Goal: Task Accomplishment & Management: Manage account settings

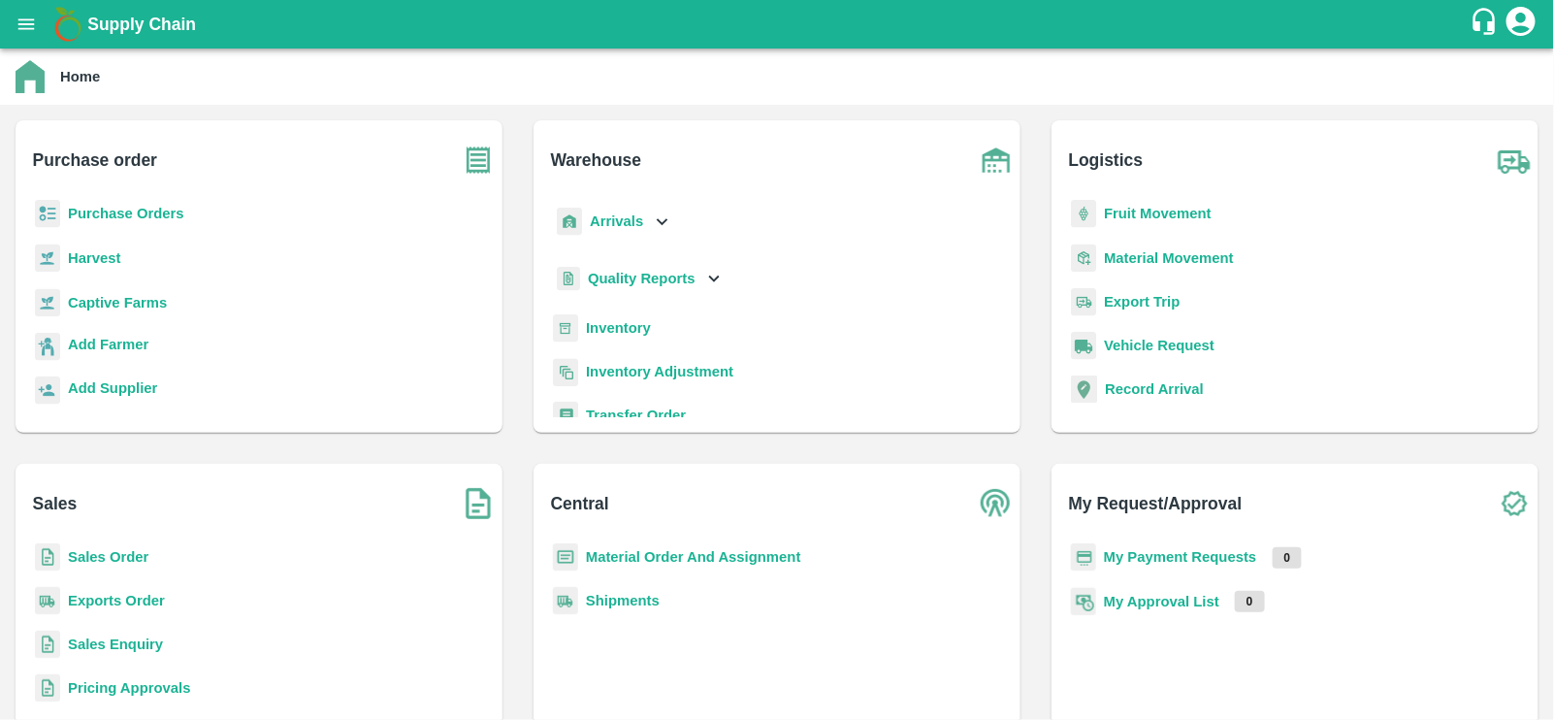
click at [134, 215] on b "Purchase Orders" at bounding box center [126, 214] width 116 height 16
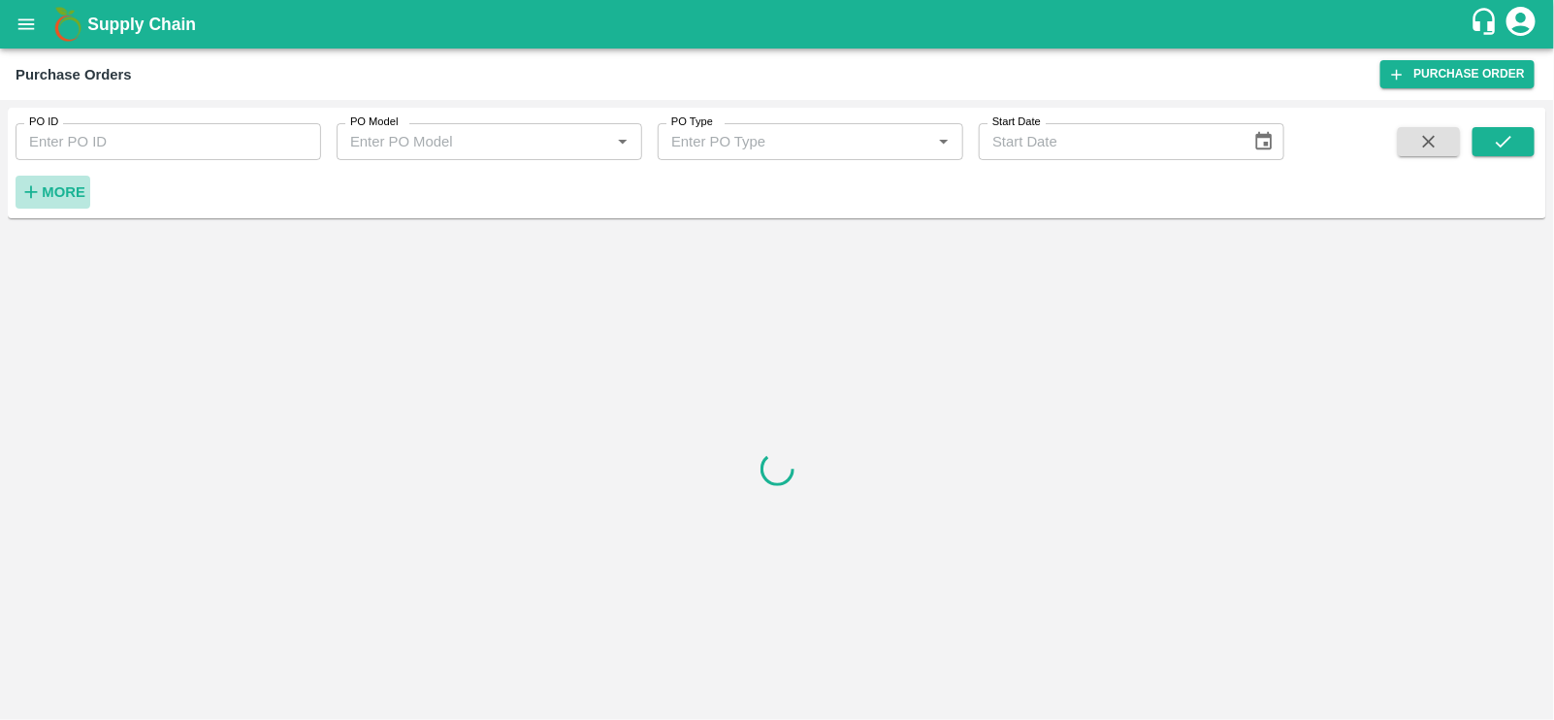
click at [62, 202] on h6 "More" at bounding box center [64, 191] width 44 height 25
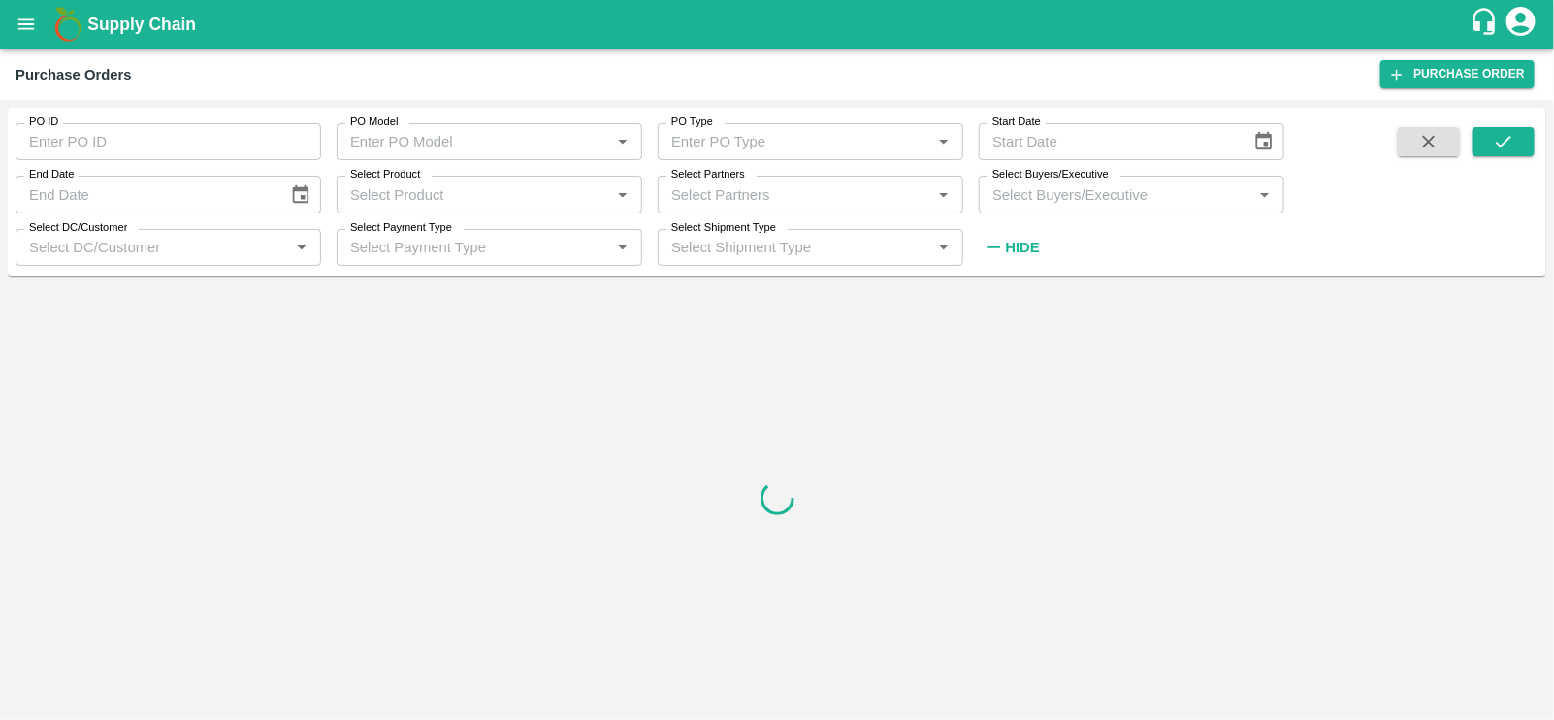
click at [1192, 195] on input "Select Buyers/Executive" at bounding box center [1116, 193] width 262 height 25
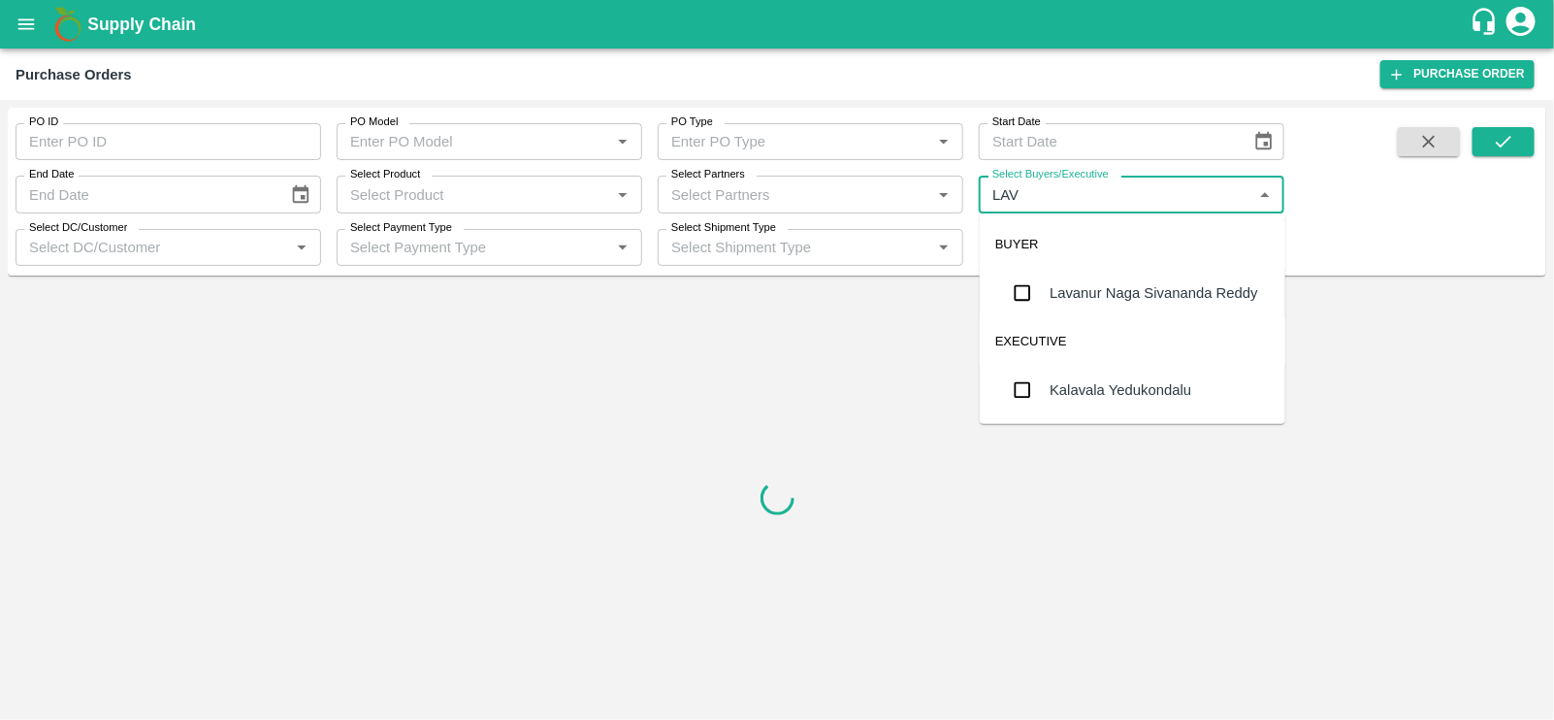
type input "LAVA"
click at [1108, 290] on div "Lavanur Naga Sivananda Reddy" at bounding box center [1154, 292] width 209 height 21
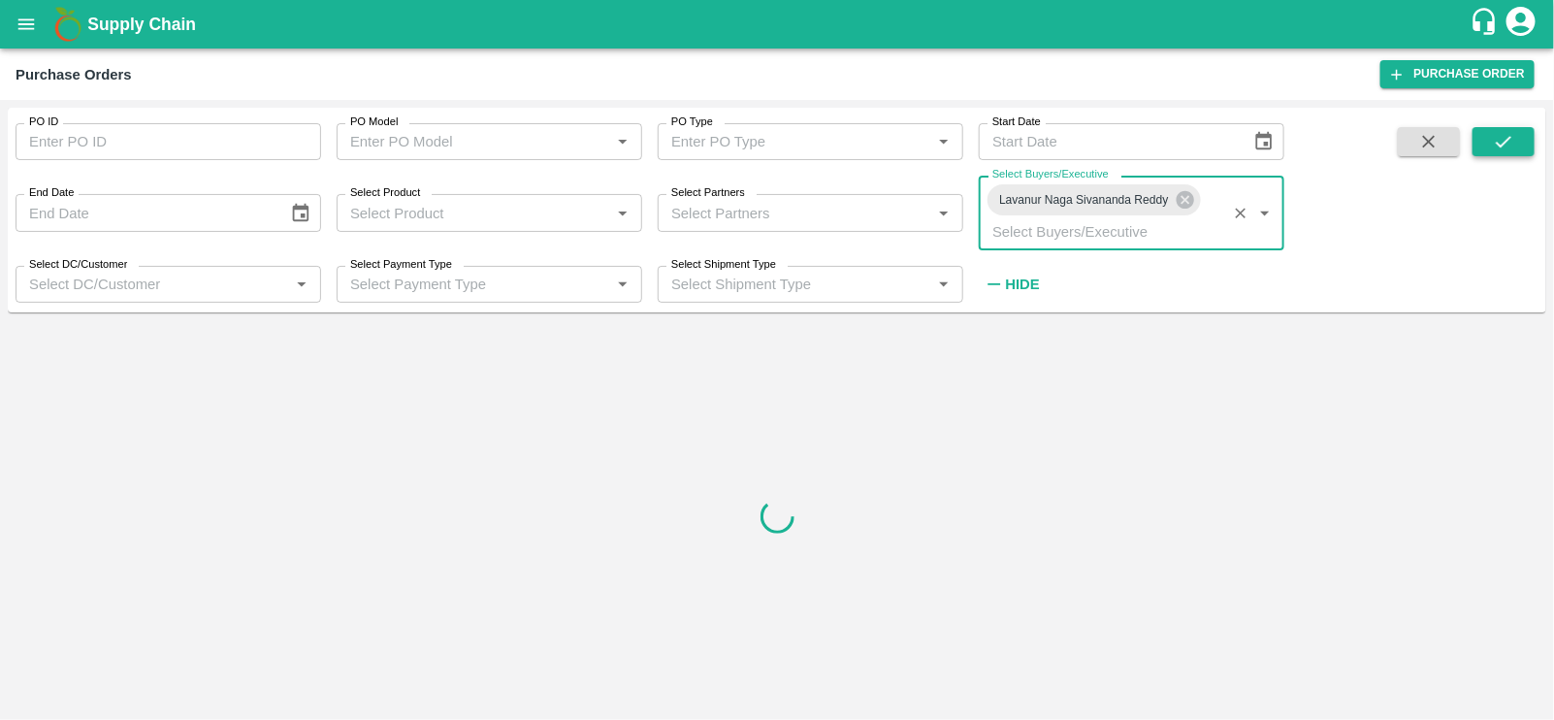
click at [1499, 149] on icon "submit" at bounding box center [1503, 141] width 21 height 21
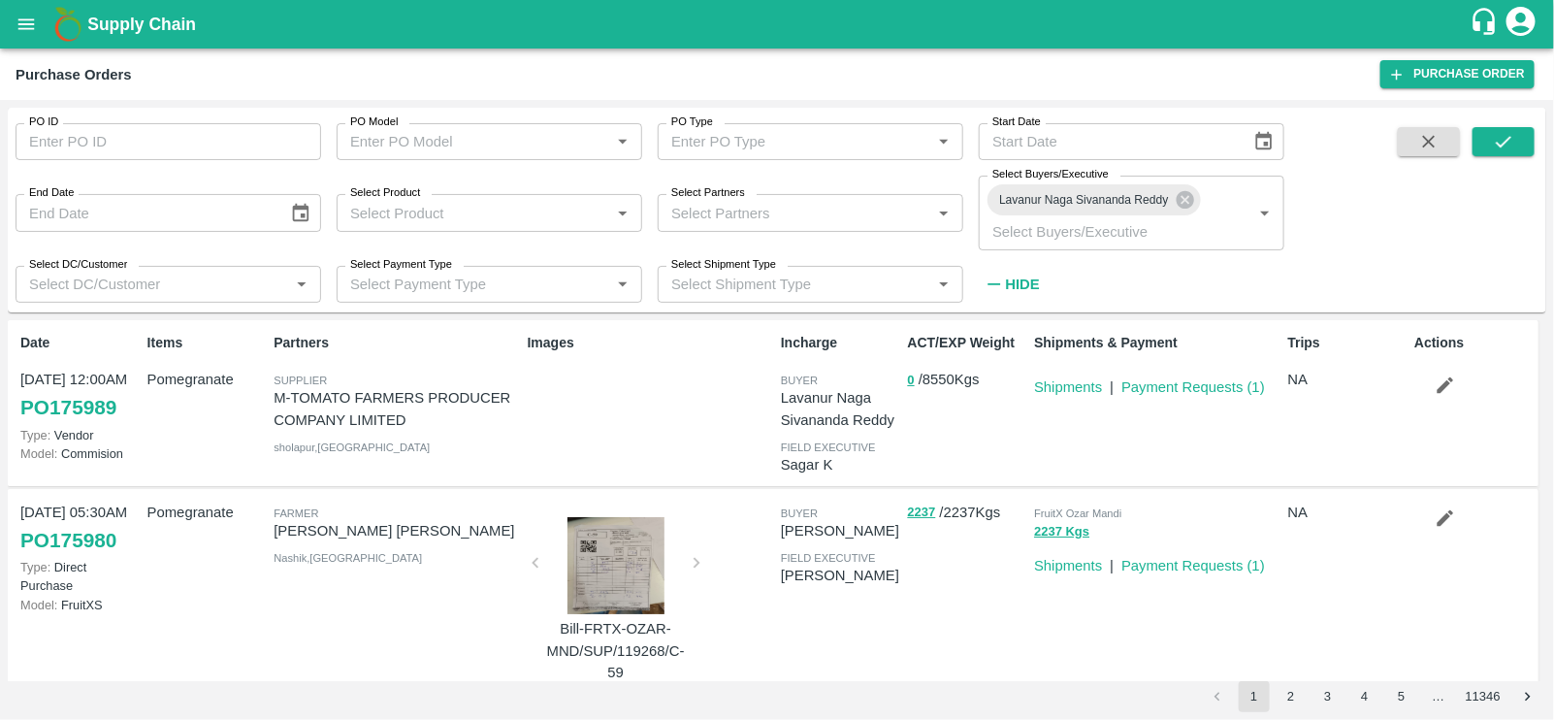
click at [1508, 125] on div "PO ID PO ID PO Model PO Model   * PO Type PO Type   * Start Date Start Date End…" at bounding box center [777, 209] width 1539 height 189
click at [1510, 136] on icon "submit" at bounding box center [1503, 141] width 21 height 21
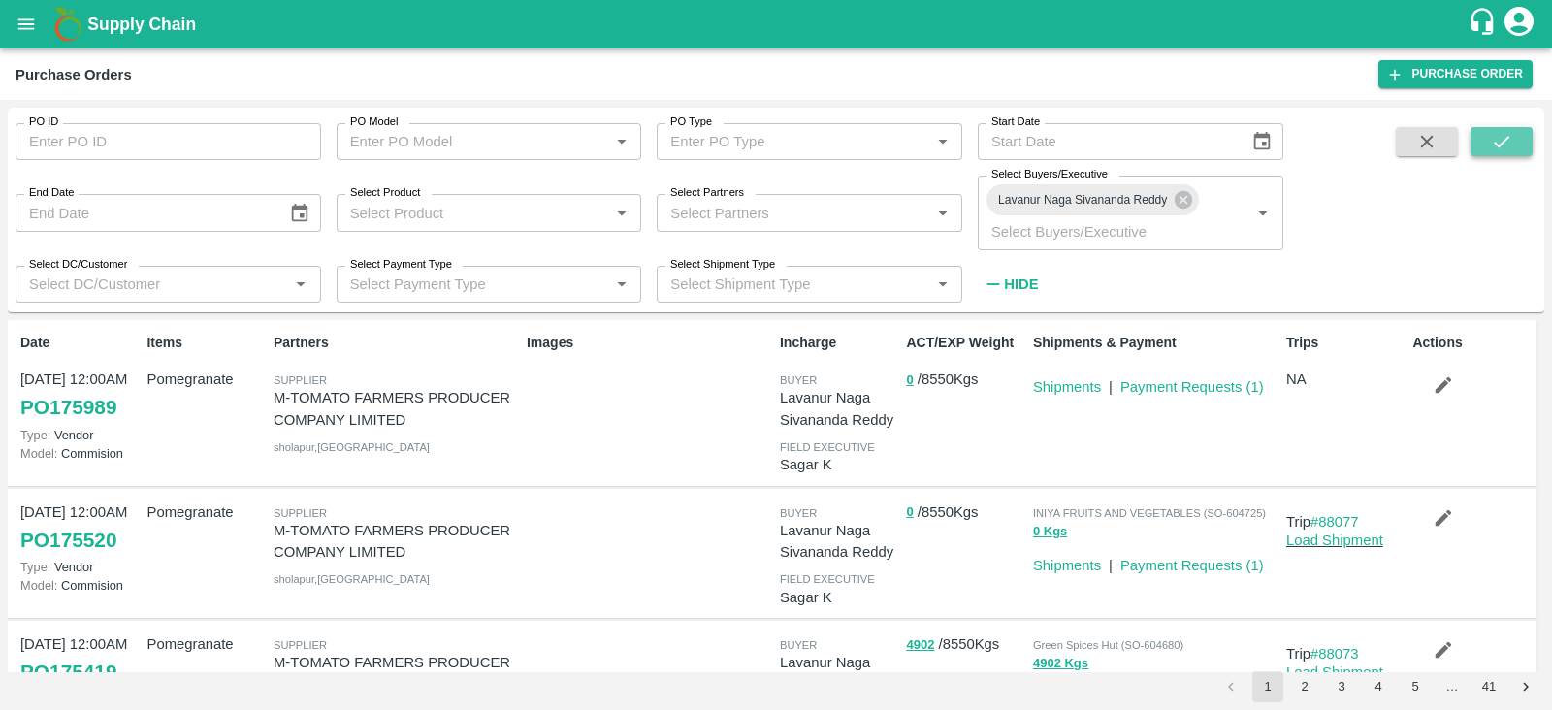
click at [1486, 148] on button "submit" at bounding box center [1502, 141] width 62 height 29
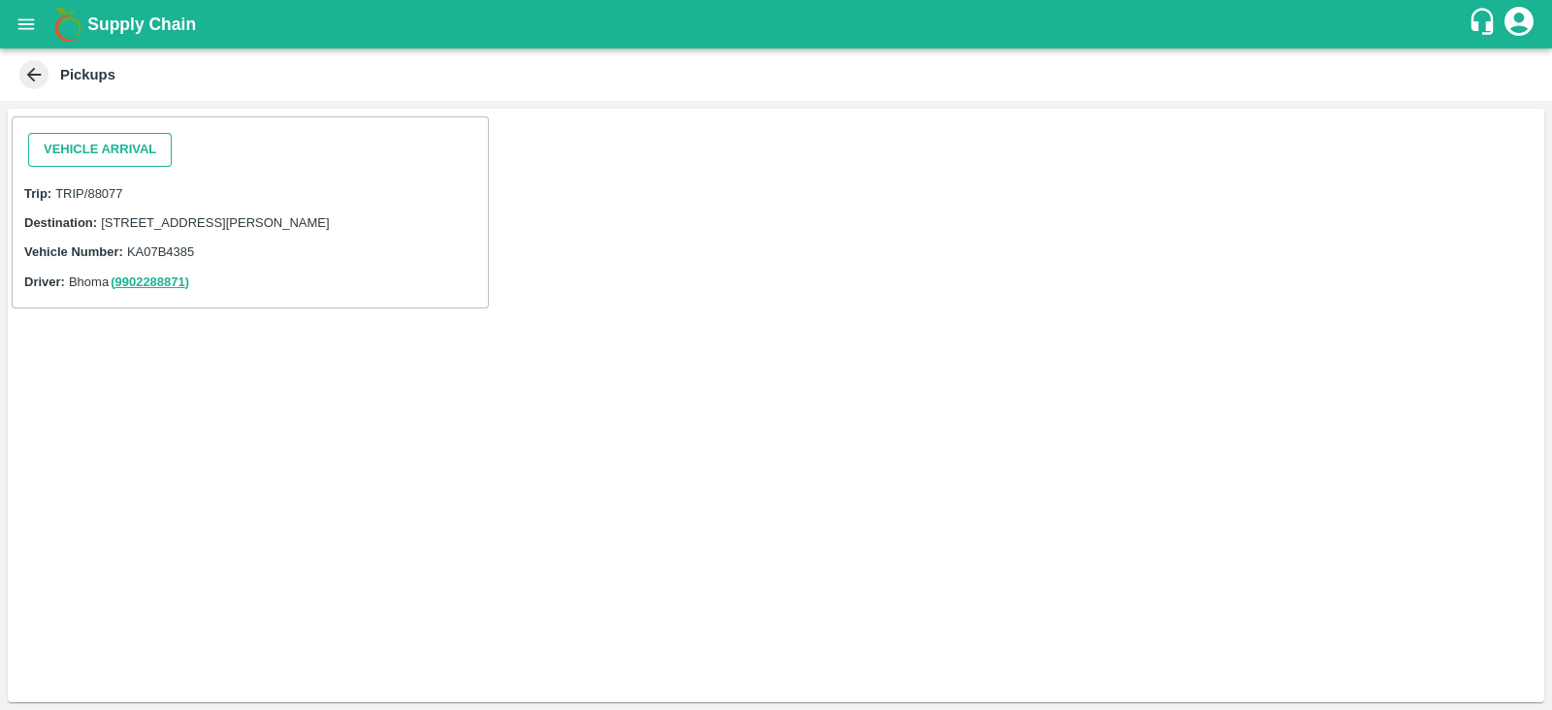
click at [135, 145] on button "Vehicle Arrival" at bounding box center [100, 150] width 144 height 34
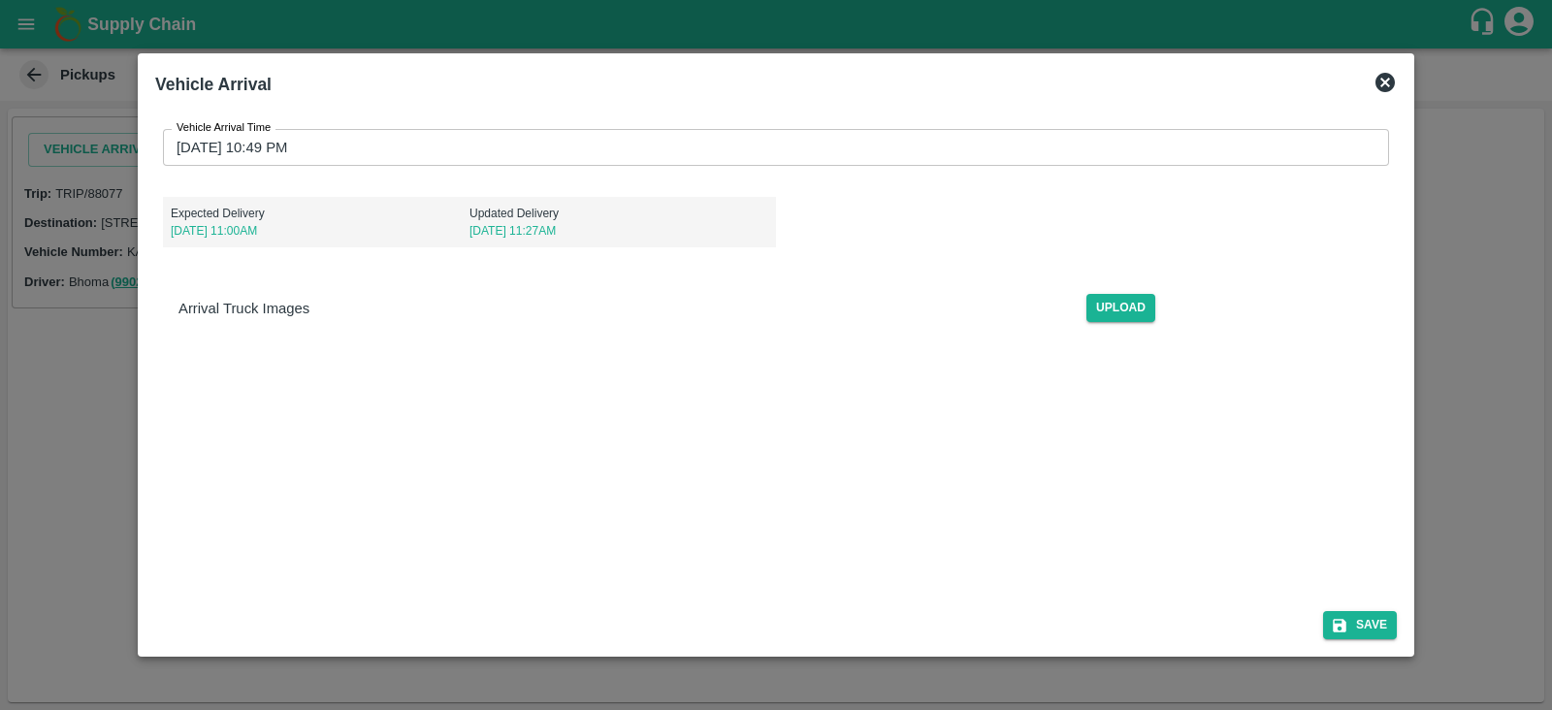
click at [274, 156] on input "[DATE] 10:49 PM" at bounding box center [769, 147] width 1213 height 37
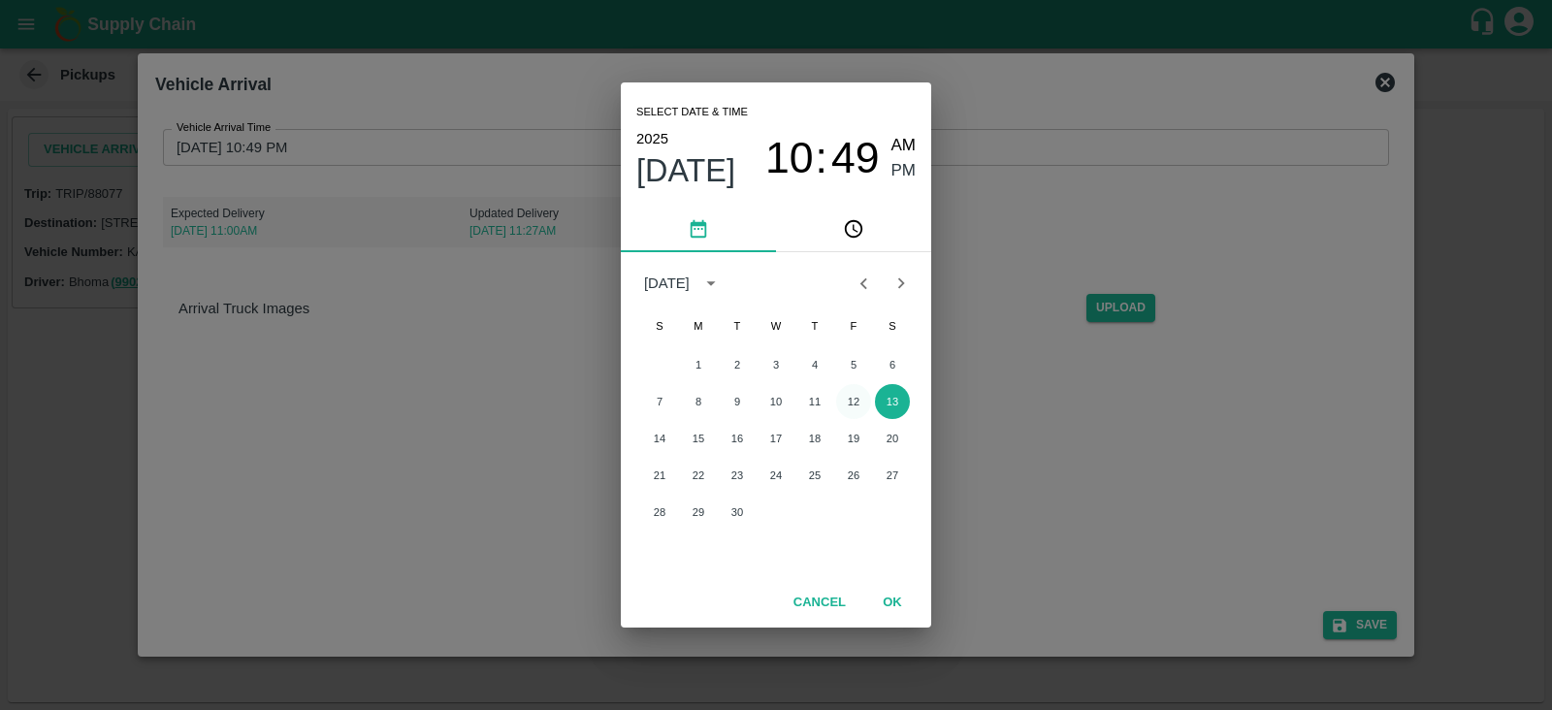
click at [851, 408] on button "12" at bounding box center [853, 401] width 35 height 35
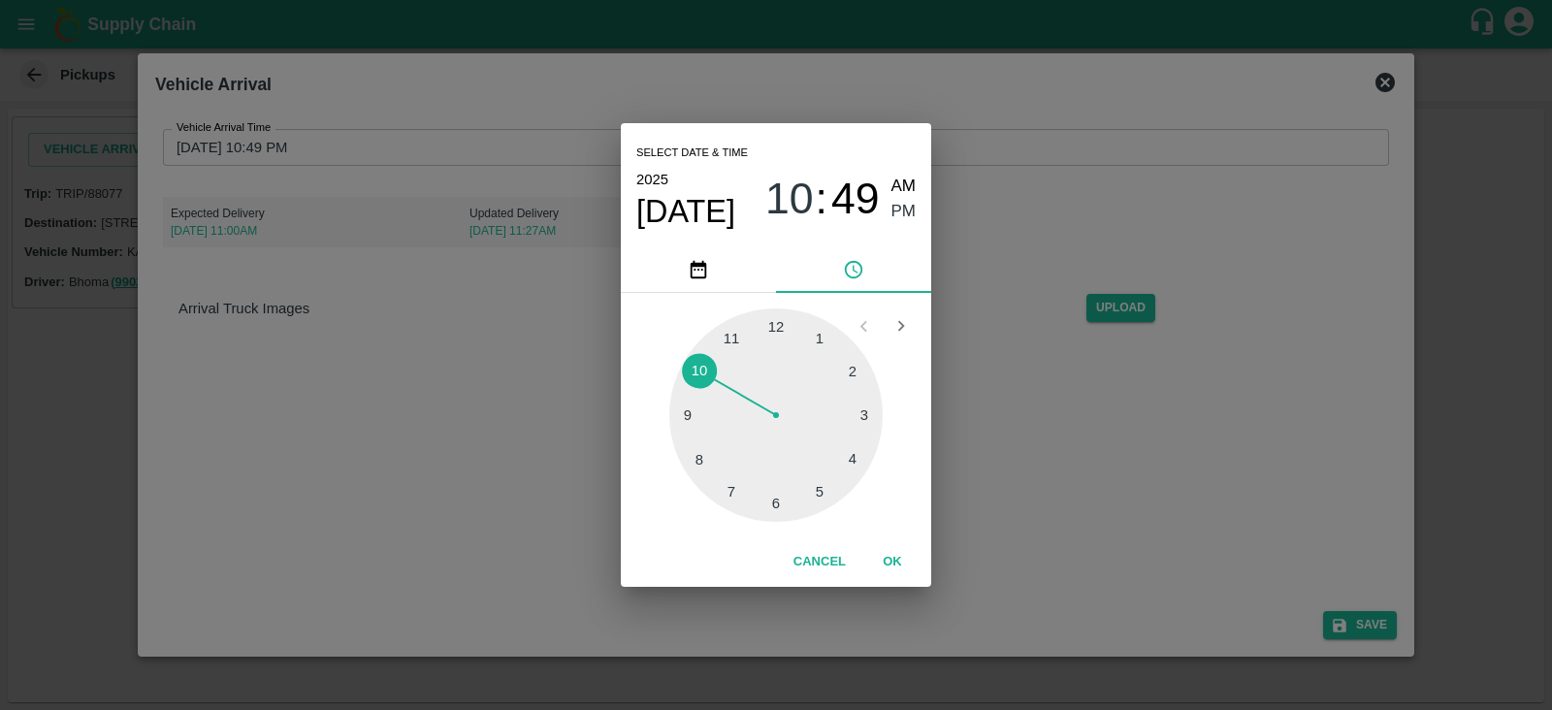
click at [820, 346] on div at bounding box center [775, 414] width 213 height 213
click at [903, 189] on span "AM" at bounding box center [904, 187] width 25 height 26
type input "[DATE] 01:49 AM"
click at [896, 558] on button "OK" at bounding box center [892, 562] width 62 height 34
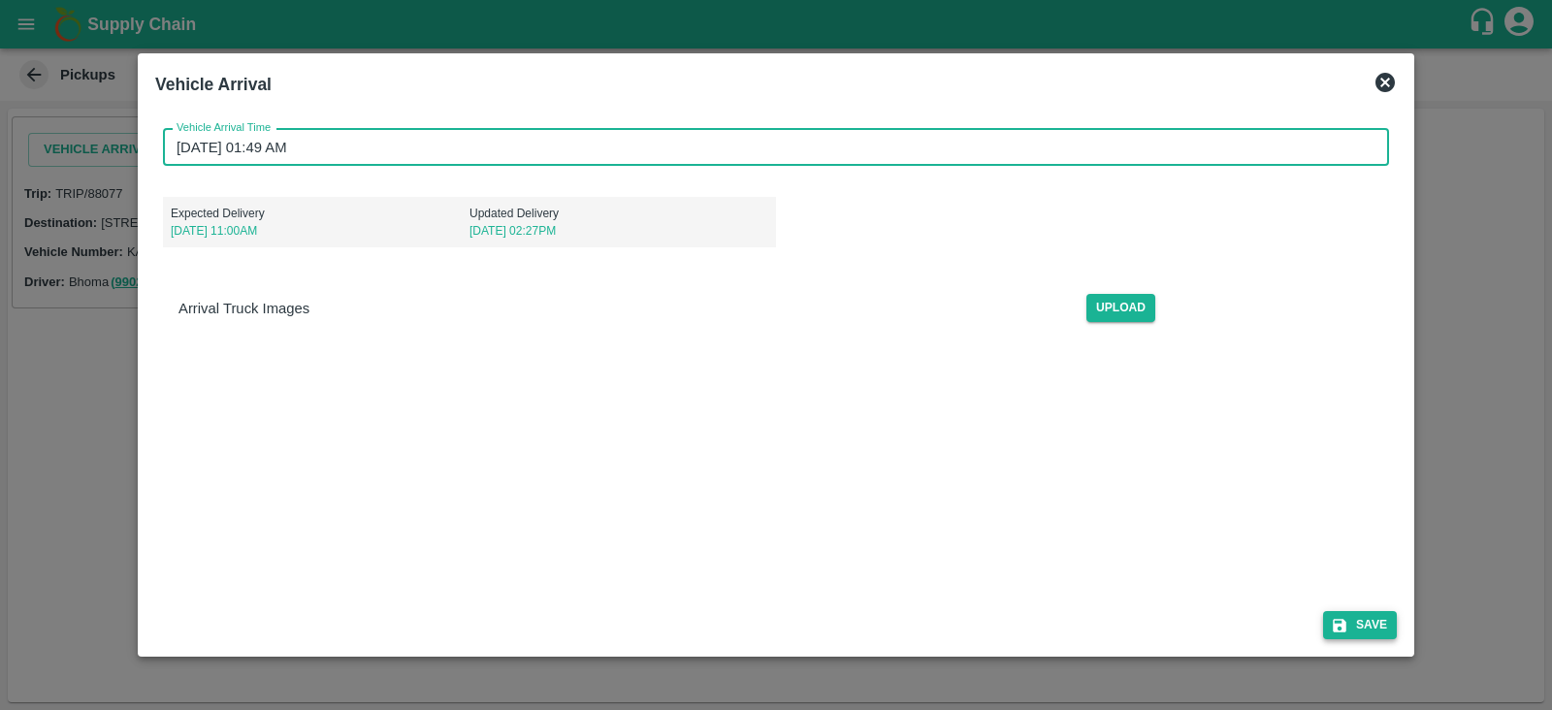
click at [1375, 622] on button "Save" at bounding box center [1360, 625] width 74 height 28
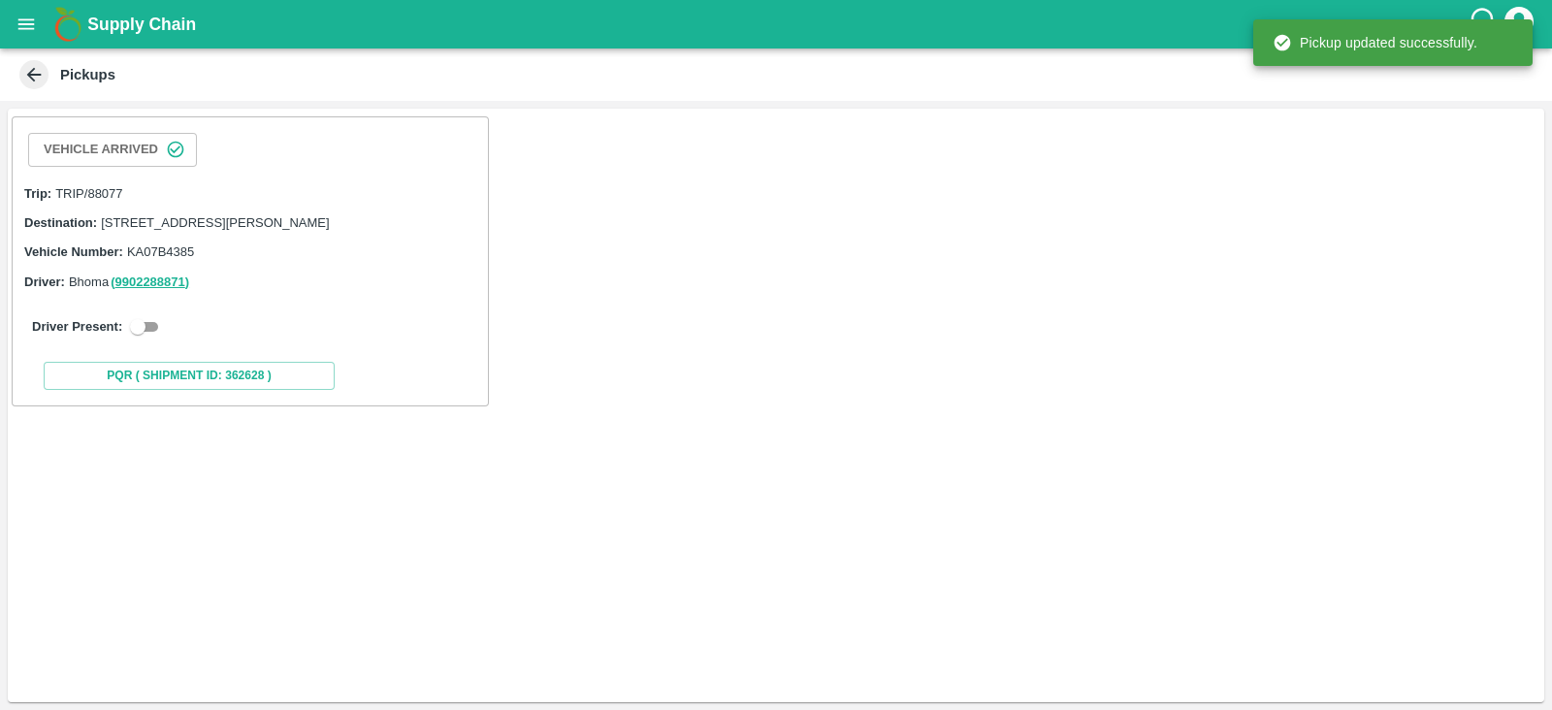
click at [156, 339] on input "checkbox" at bounding box center [138, 326] width 70 height 23
checkbox input "true"
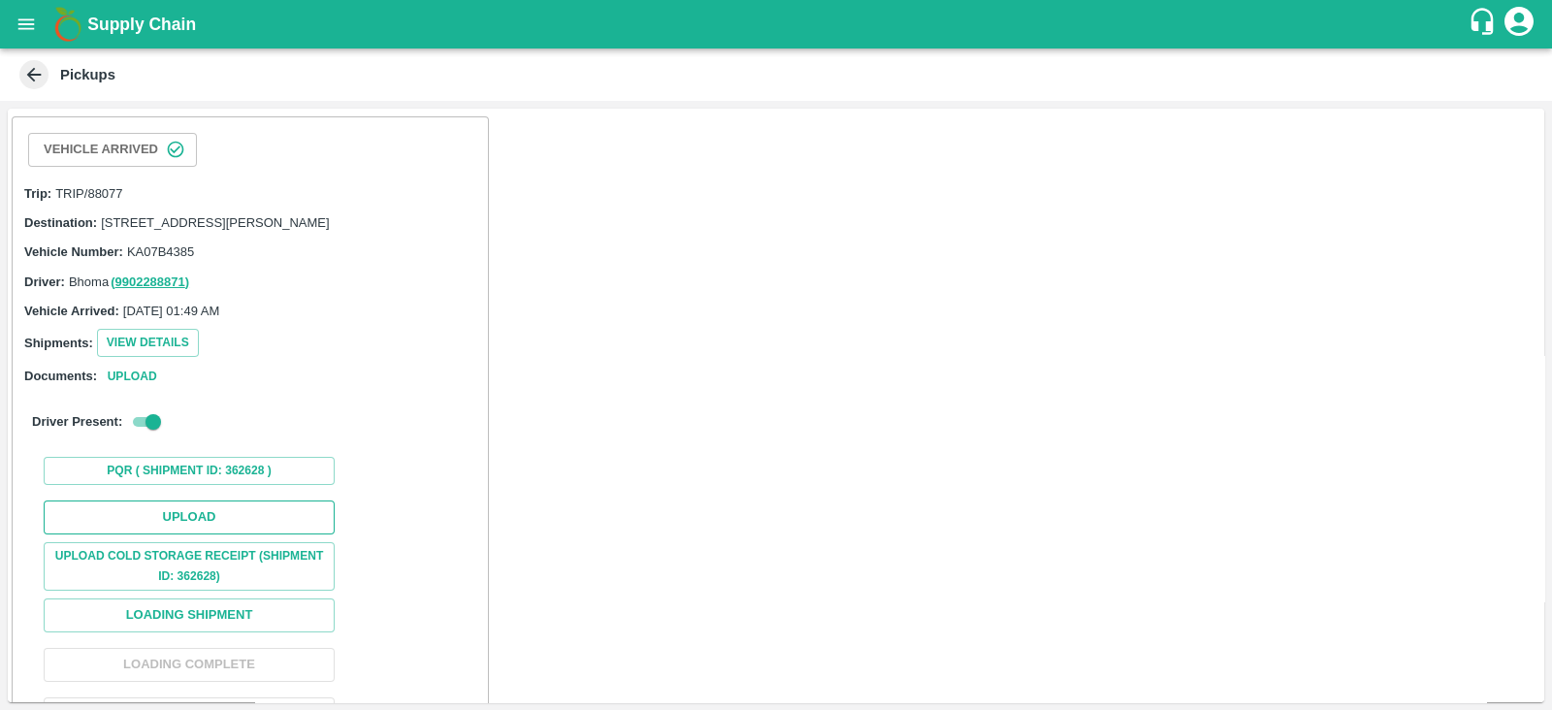
click at [236, 535] on button "Upload" at bounding box center [189, 518] width 291 height 34
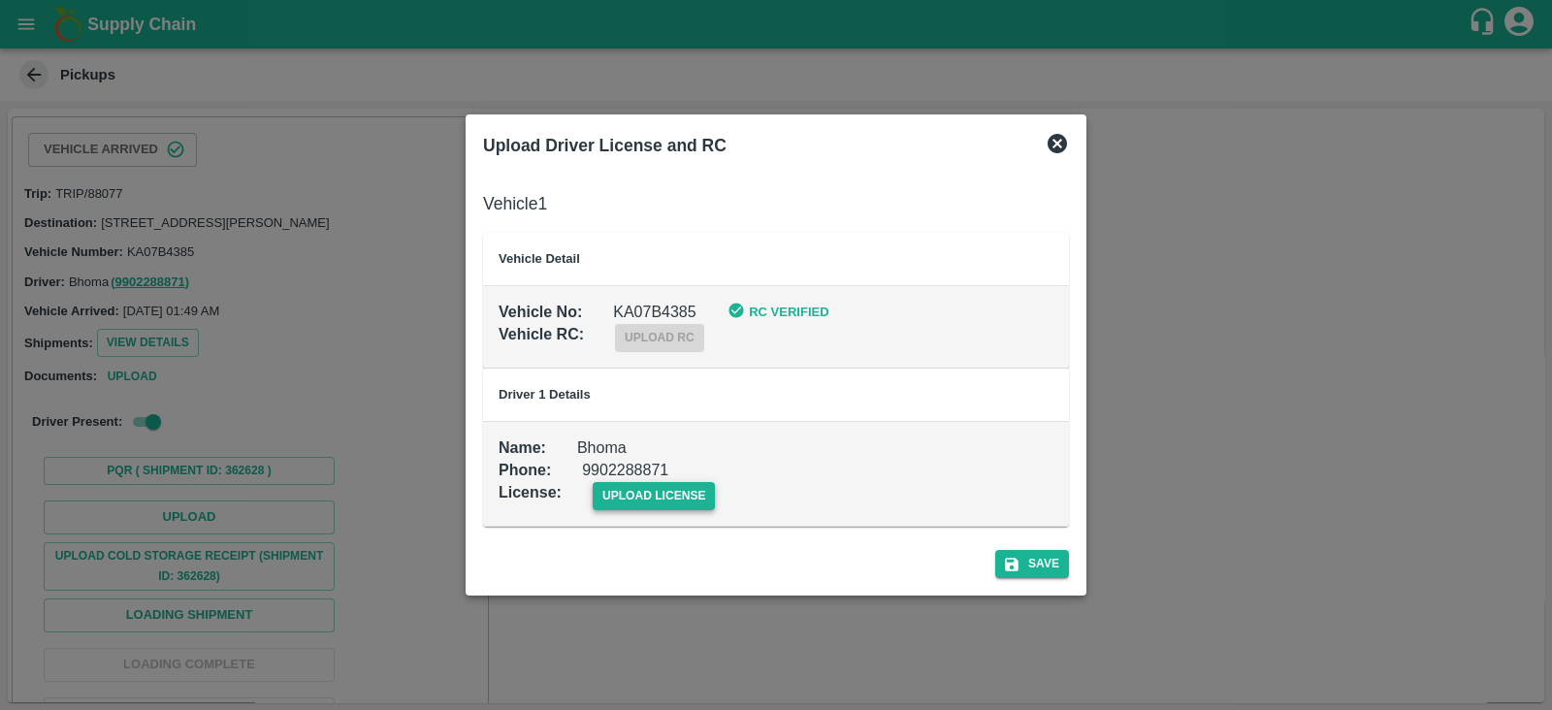
click at [647, 491] on span "upload license" at bounding box center [654, 496] width 123 height 28
click at [0, 0] on input "upload license" at bounding box center [0, 0] width 0 height 0
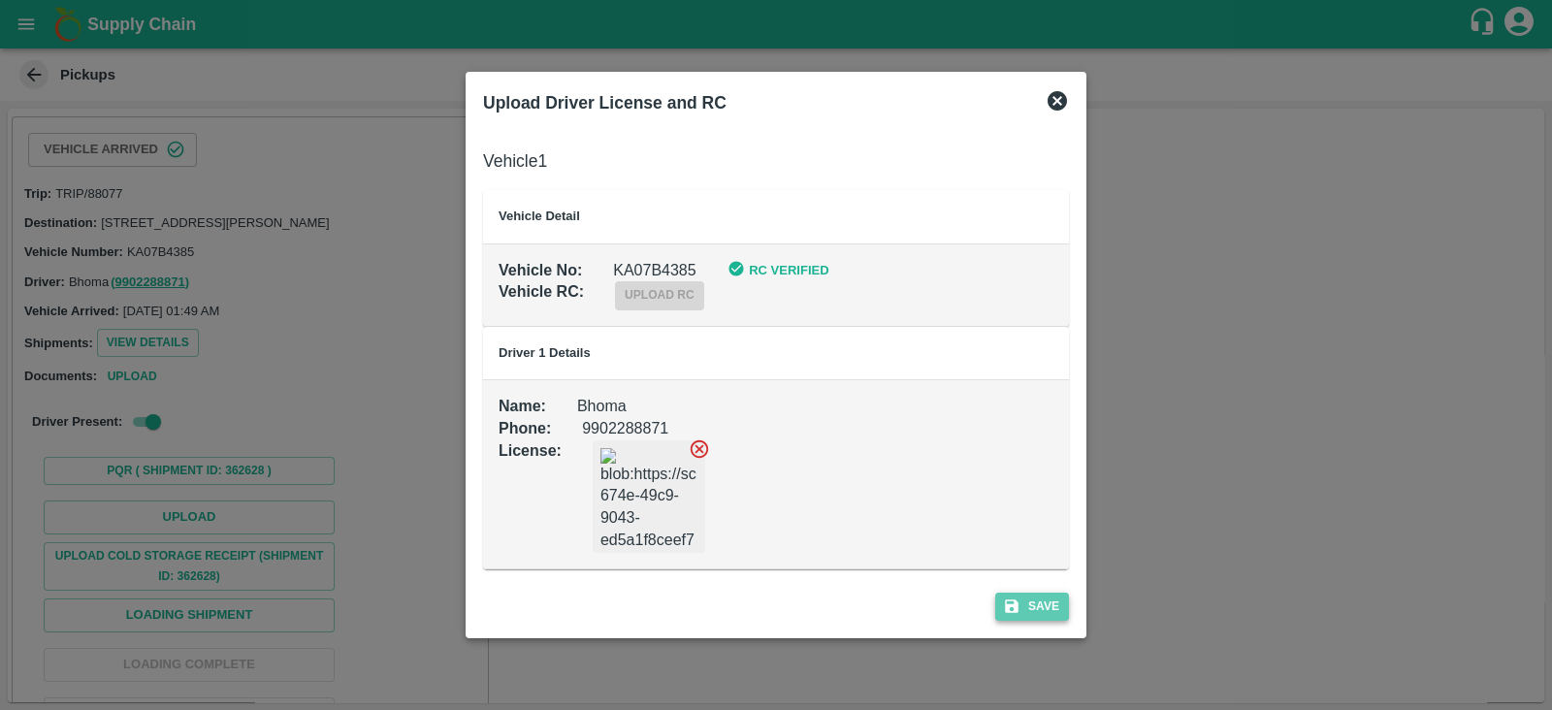
click at [1041, 598] on button "Save" at bounding box center [1032, 607] width 74 height 28
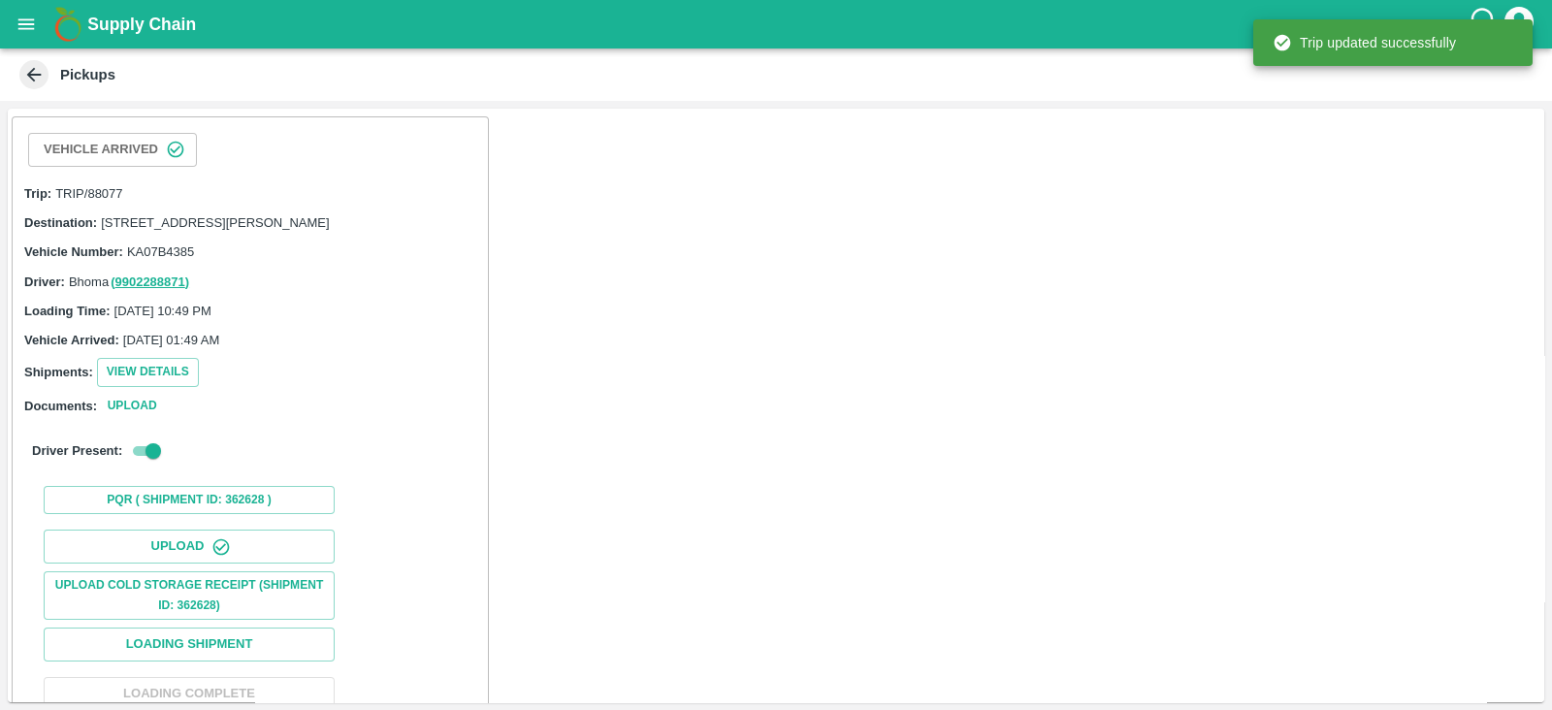
scroll to position [198, 0]
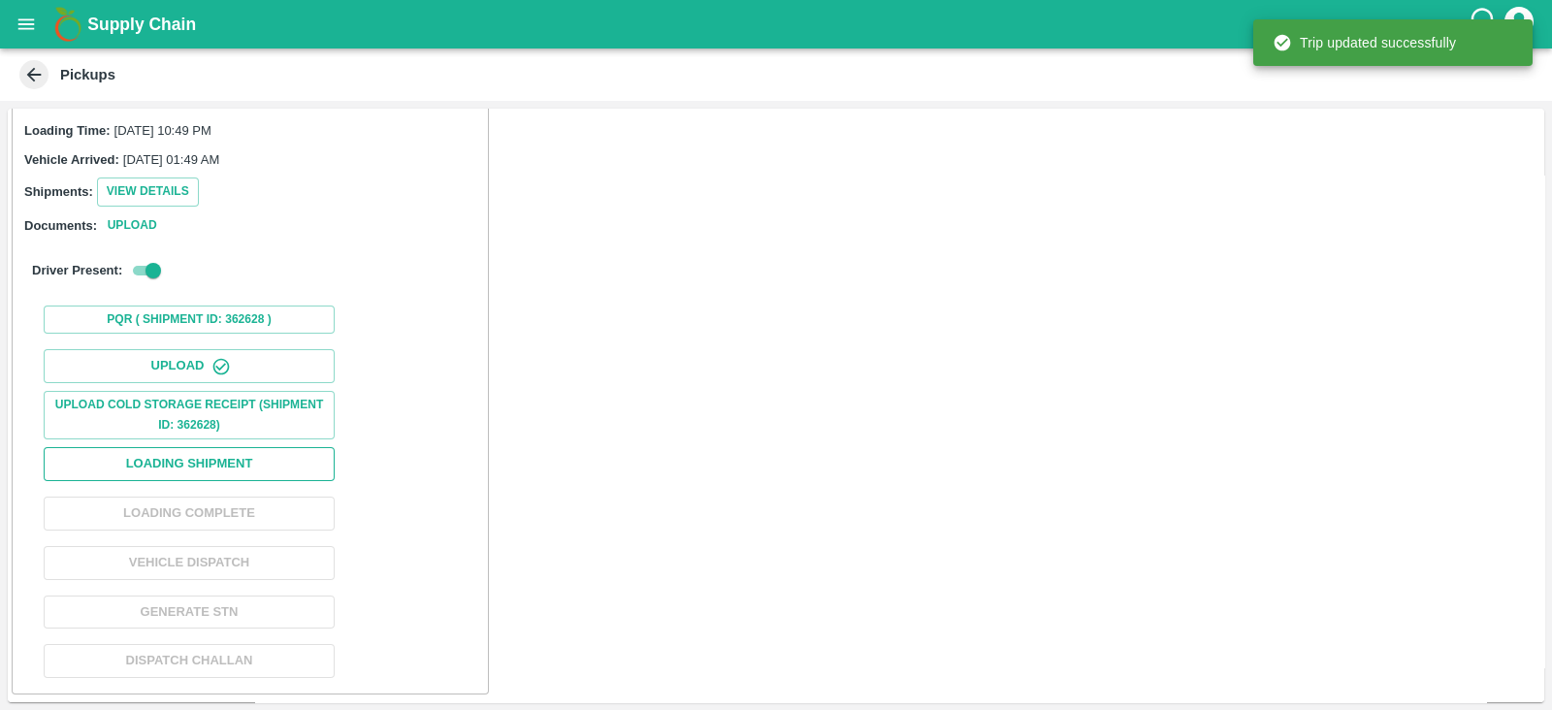
click at [306, 455] on button "Loading Shipment" at bounding box center [189, 464] width 291 height 34
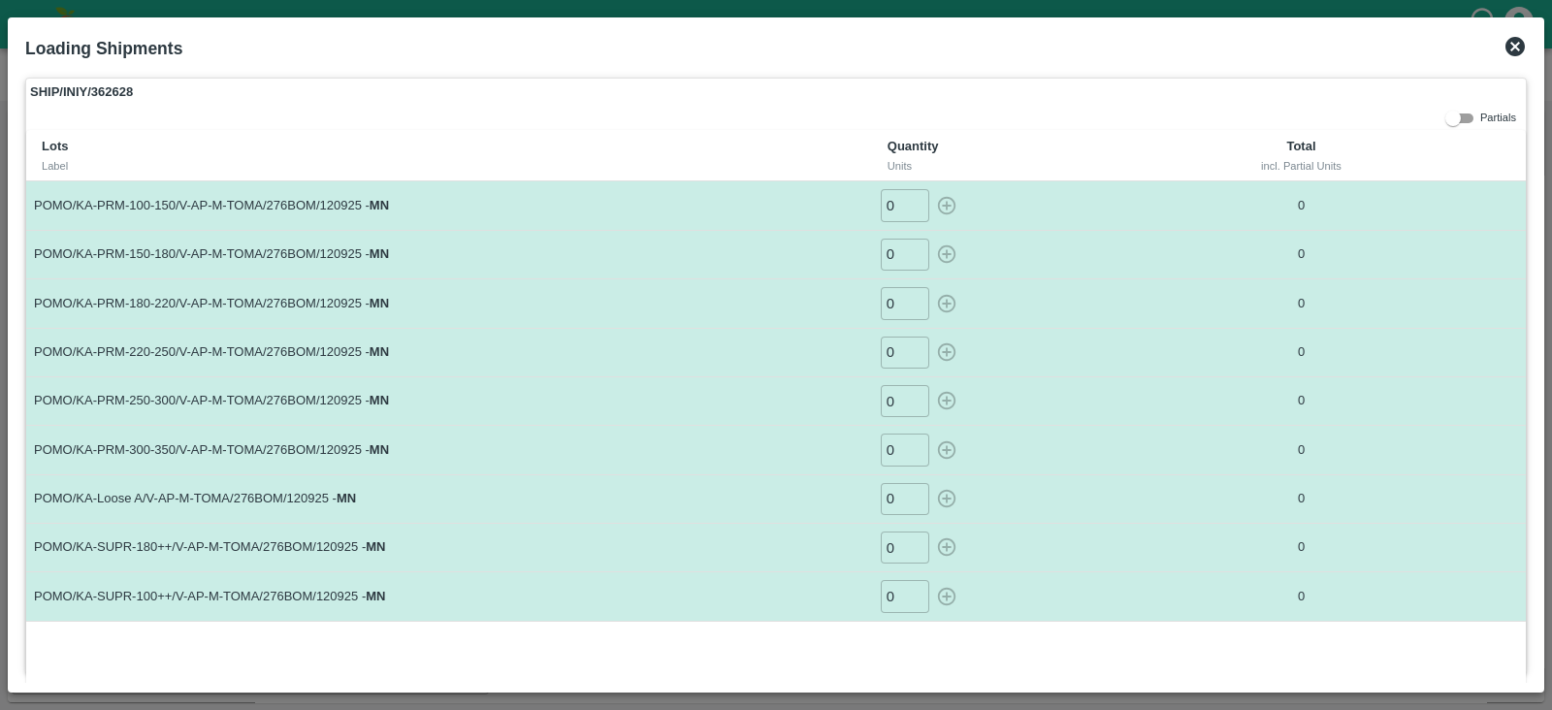
click at [905, 213] on input "0" at bounding box center [905, 205] width 49 height 32
type input "73"
type input "114"
type input "64"
type input "51"
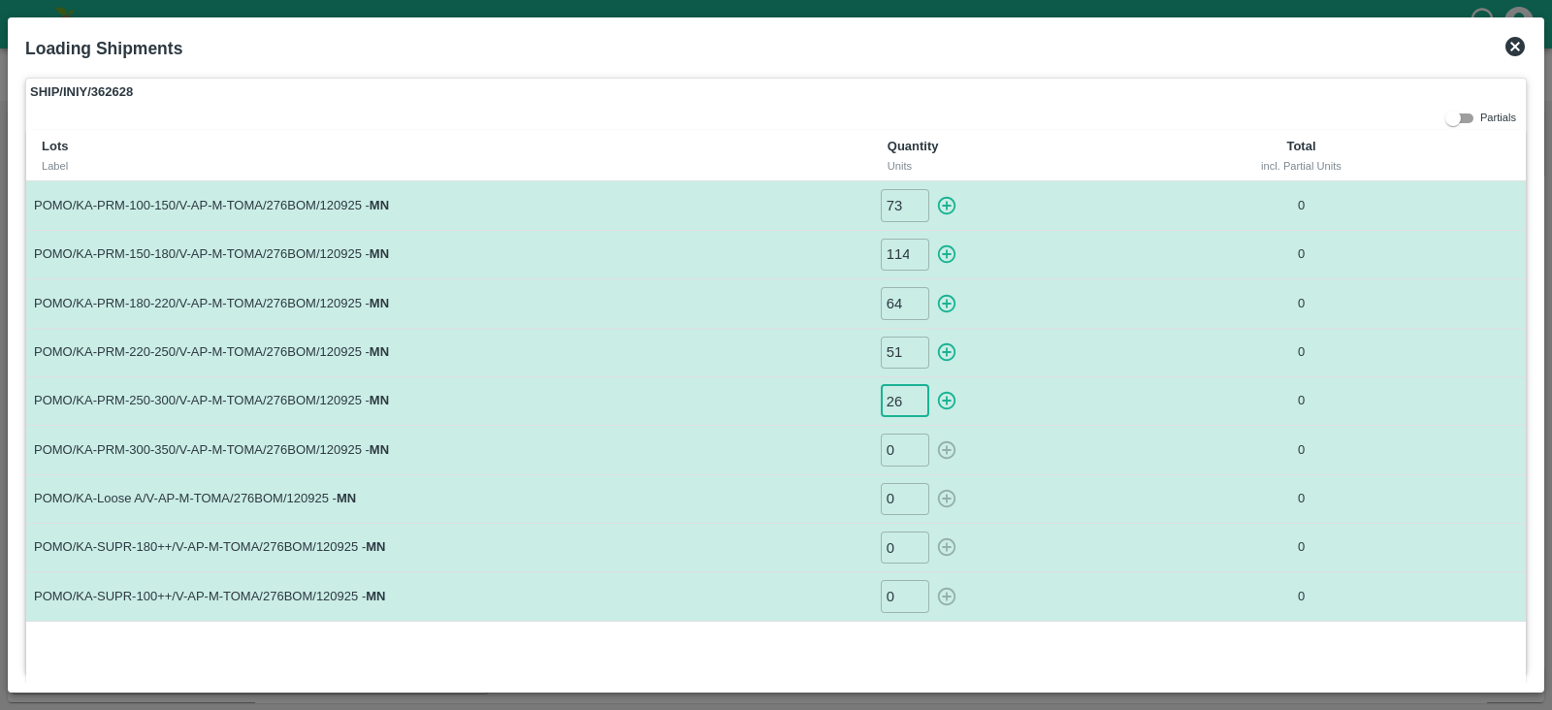
type input "26"
type input "33"
type input "12"
type input "81"
type input "16"
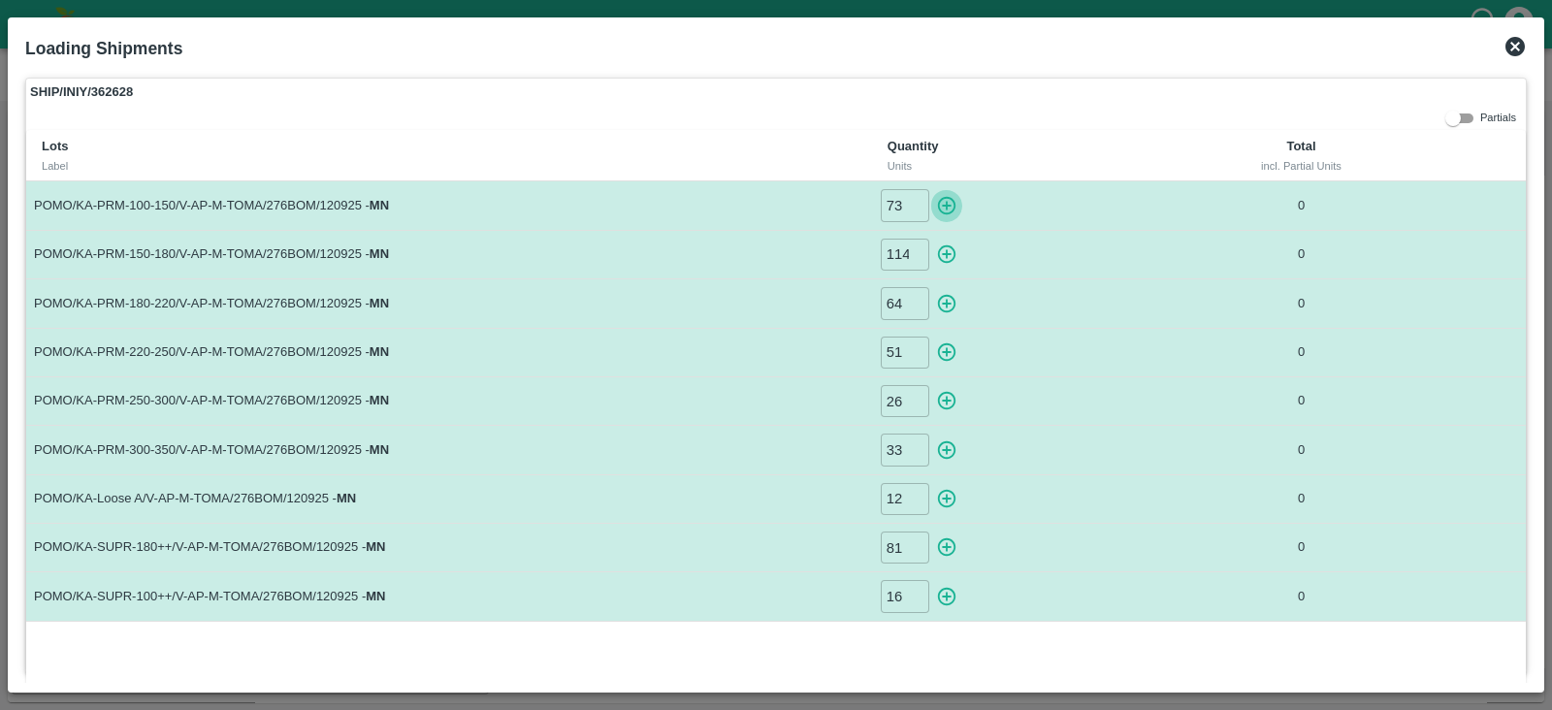
click at [944, 209] on icon "button" at bounding box center [947, 206] width 18 height 18
type input "0"
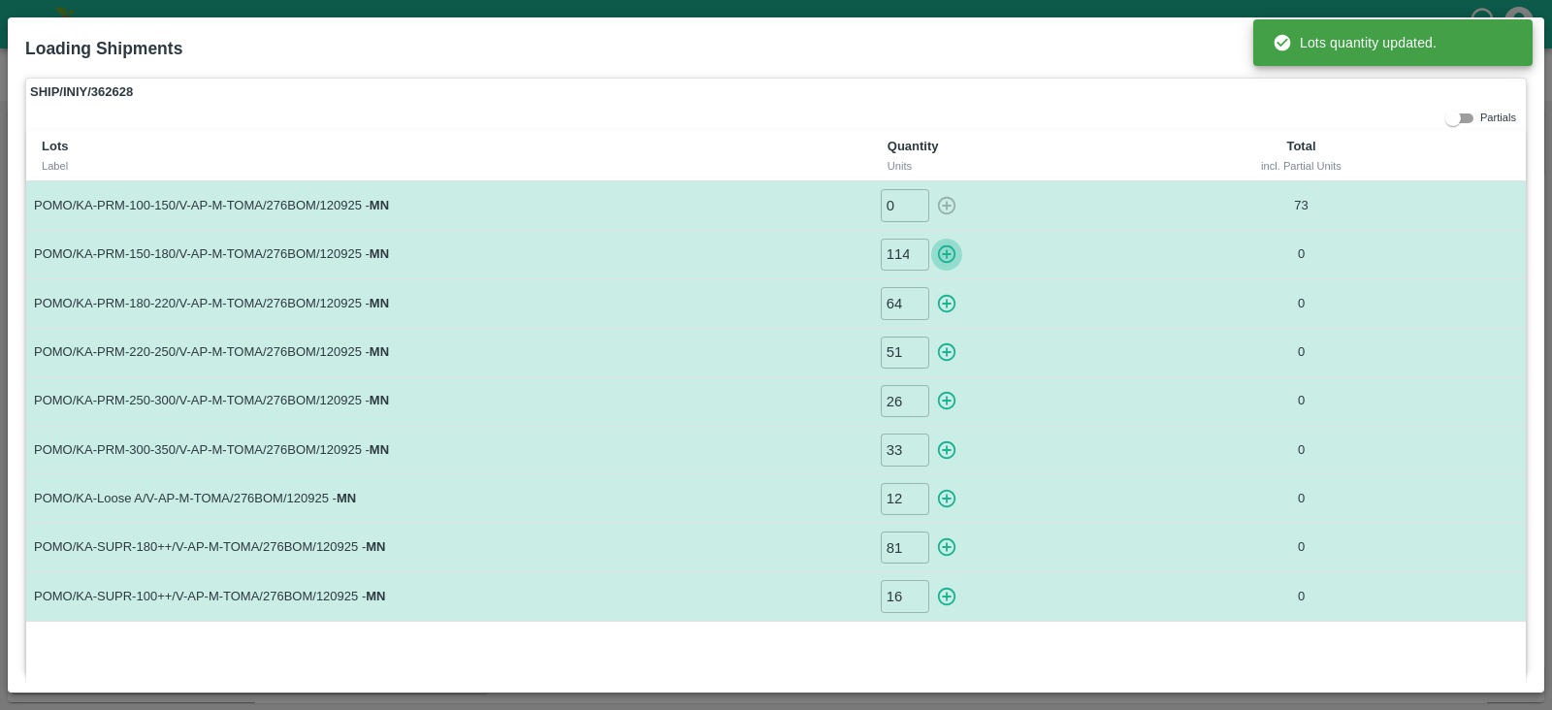
click at [946, 268] on button "button" at bounding box center [946, 255] width 31 height 32
type input "0"
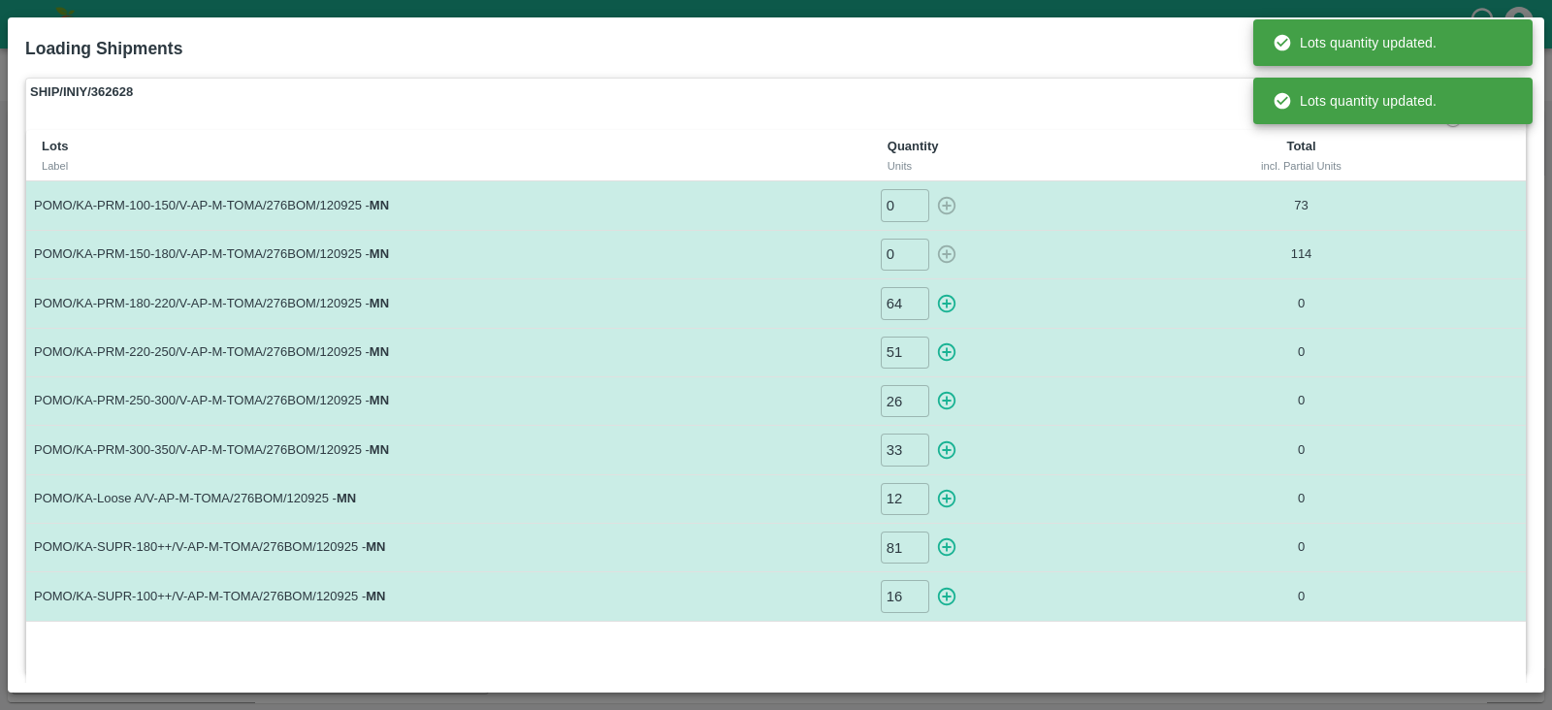
click at [946, 299] on icon "button" at bounding box center [947, 304] width 18 height 18
type input "0"
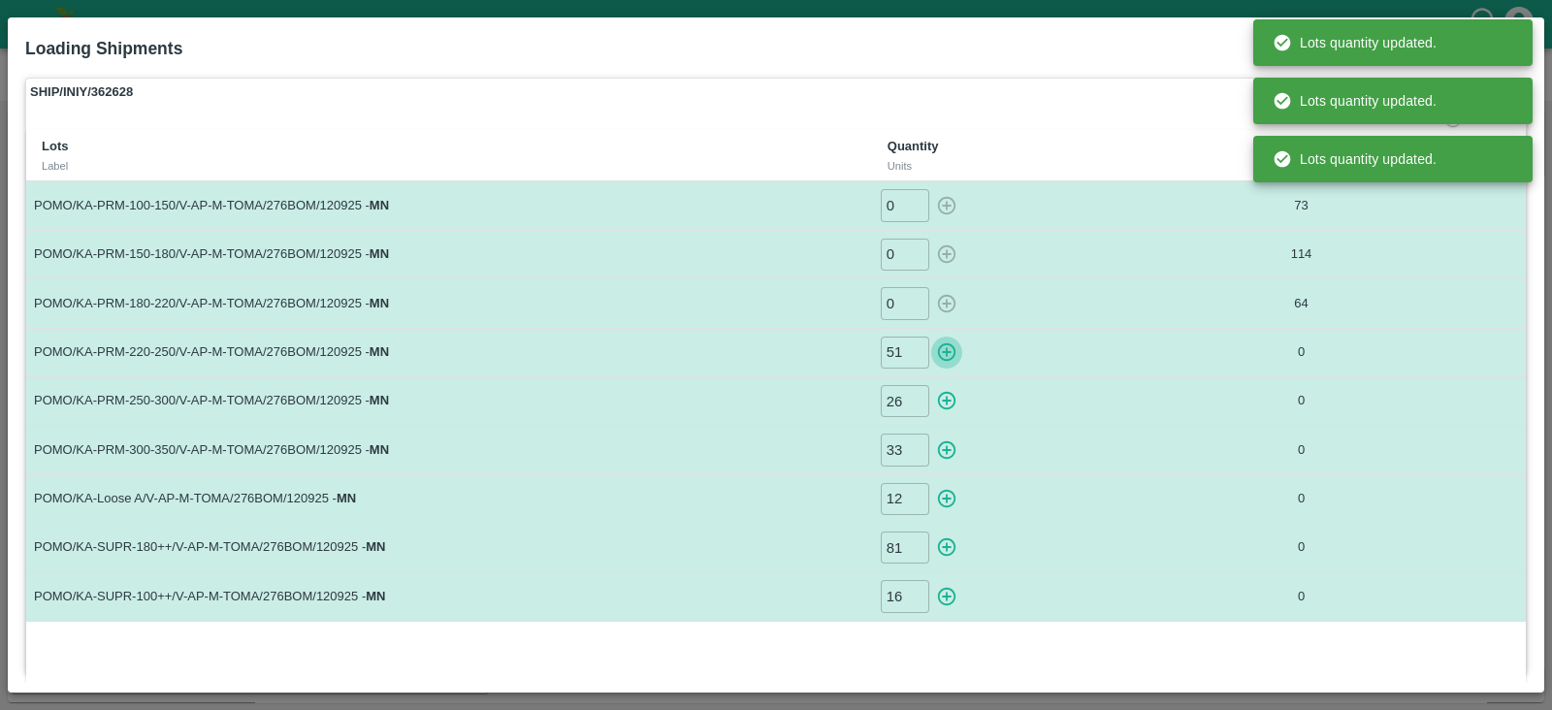
click at [946, 348] on icon "button" at bounding box center [946, 351] width 21 height 21
type input "0"
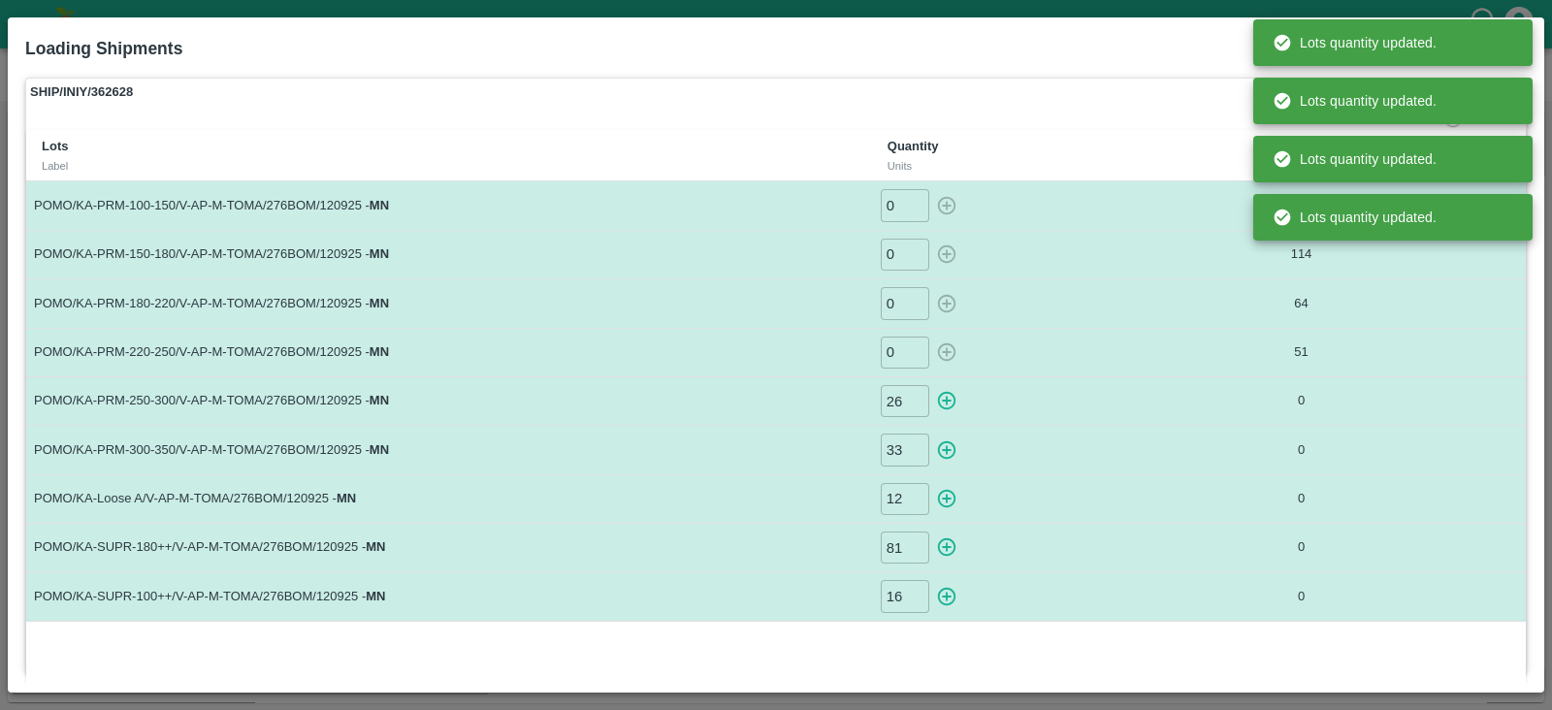
click at [947, 404] on icon "button" at bounding box center [946, 400] width 21 height 21
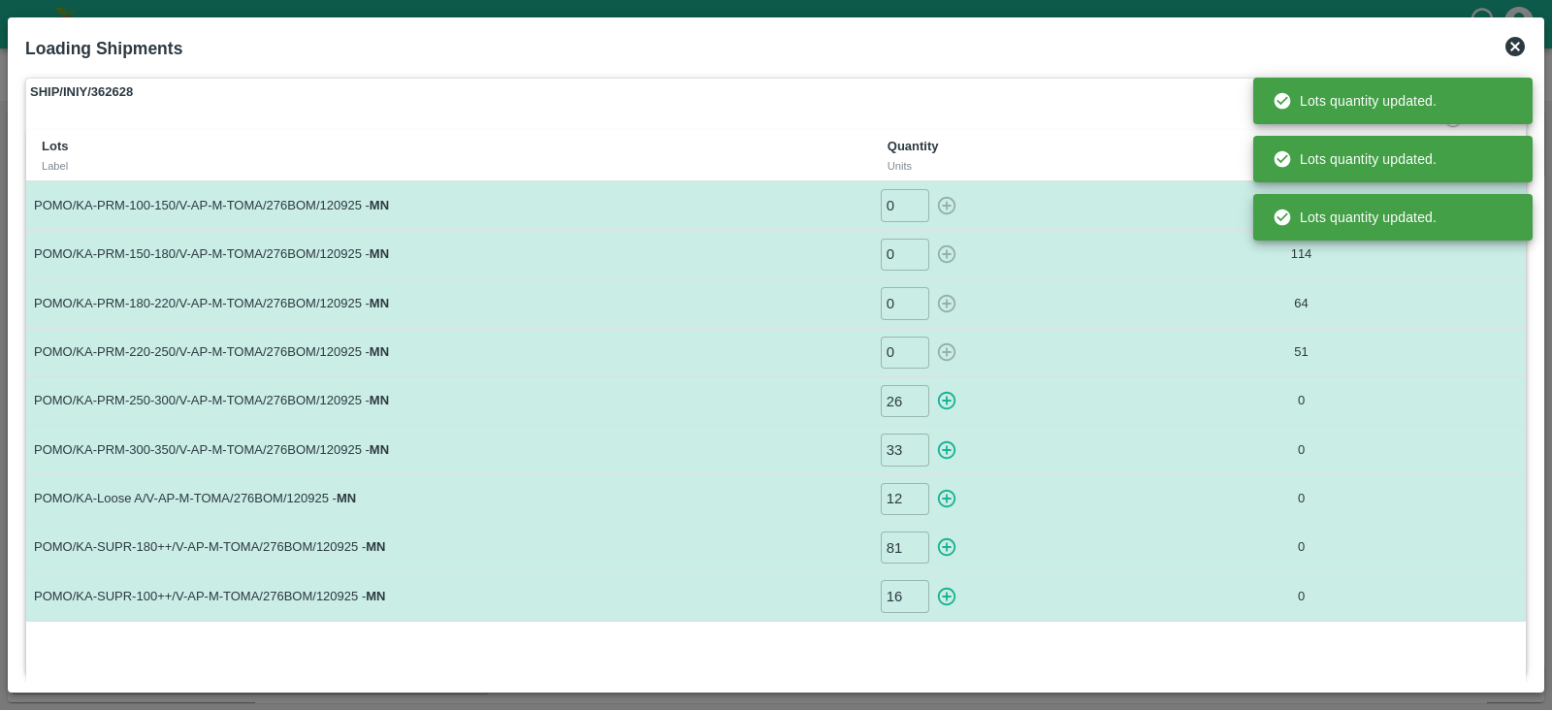
type input "0"
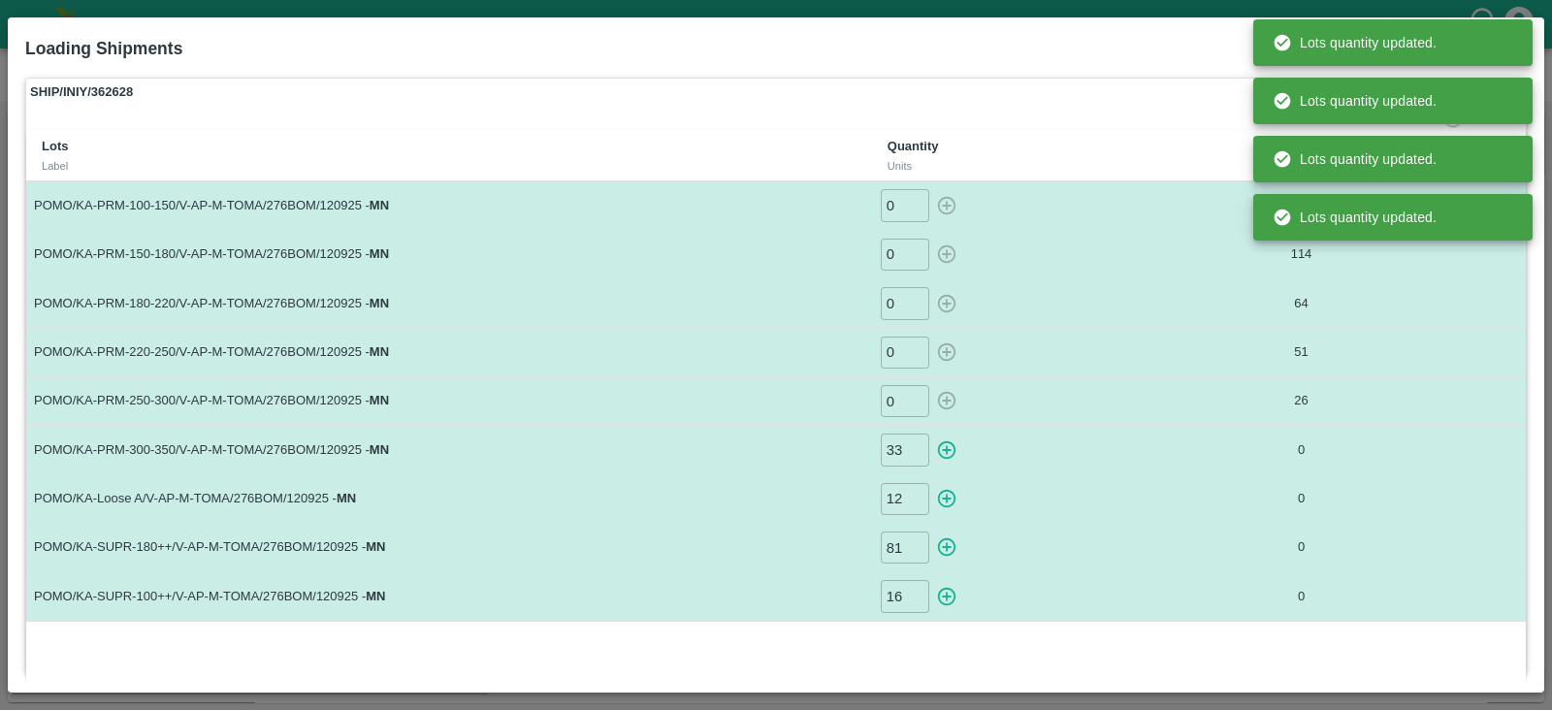
click at [950, 443] on icon "button" at bounding box center [946, 449] width 21 height 21
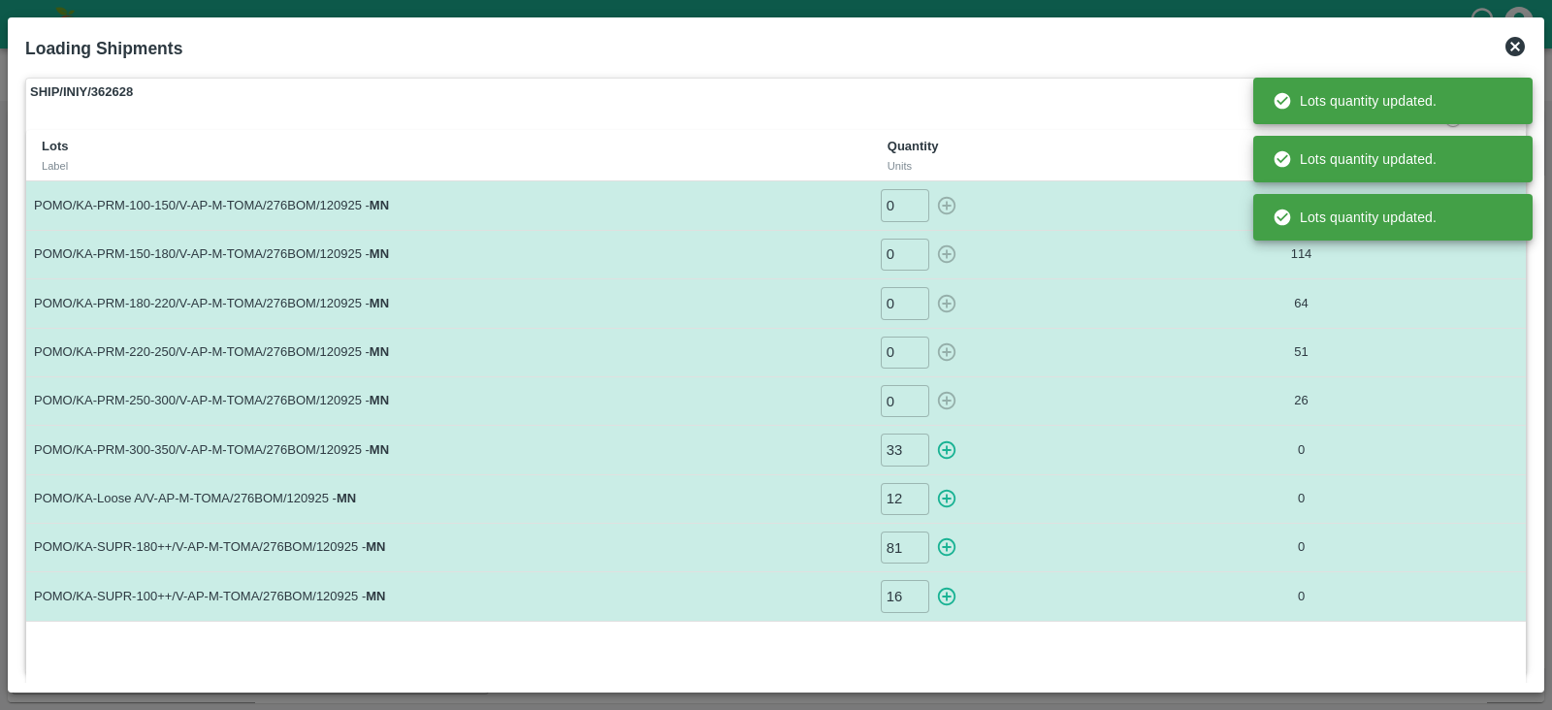
type input "0"
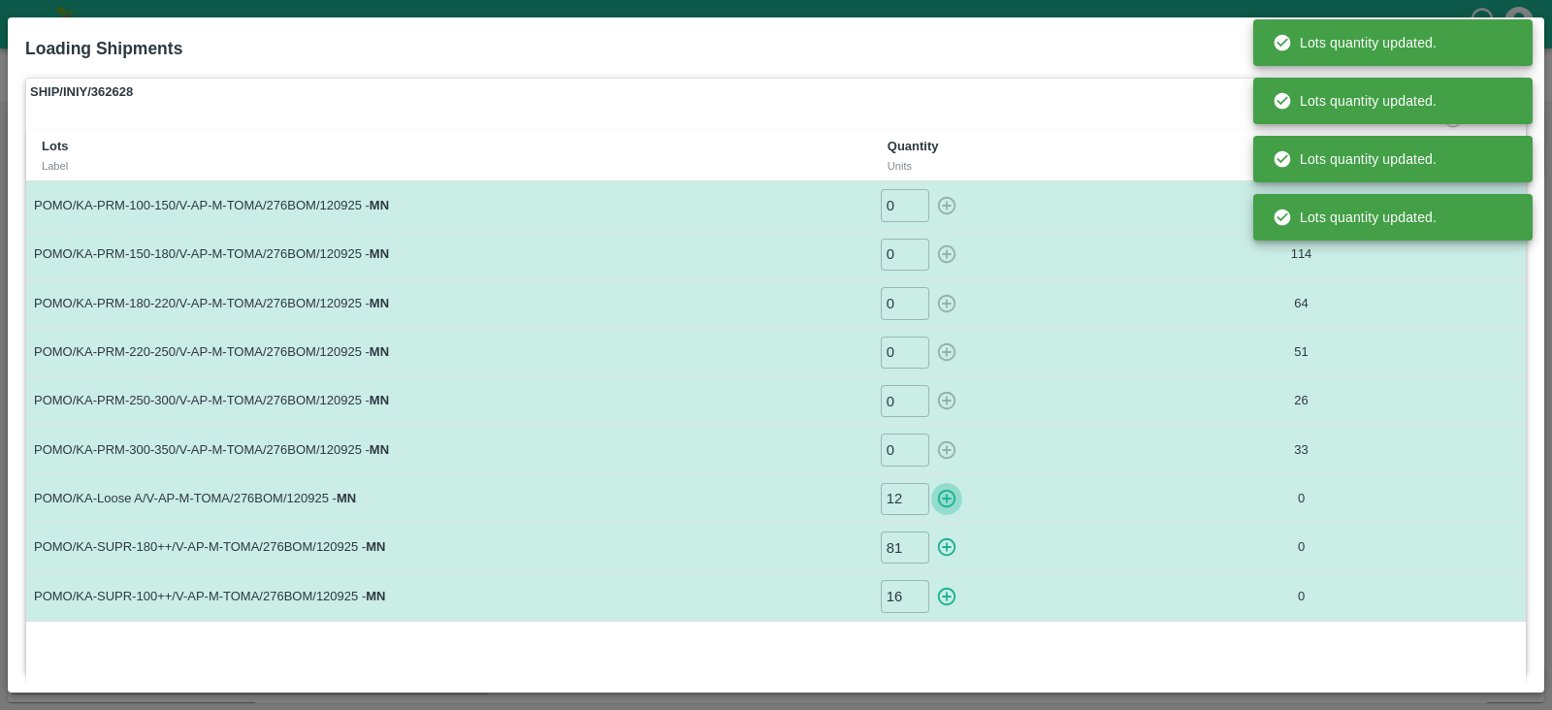
click at [940, 488] on icon "button" at bounding box center [946, 498] width 21 height 21
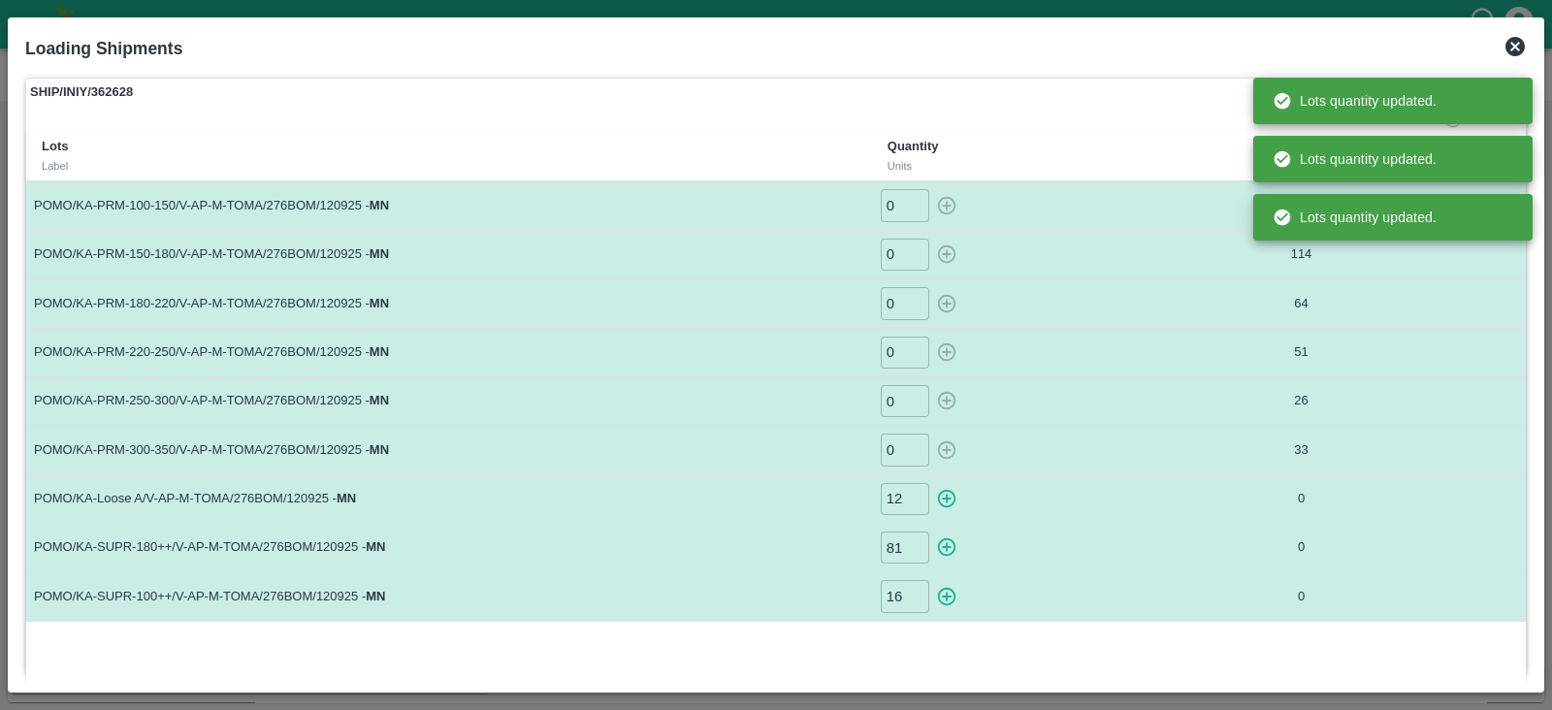
type input "0"
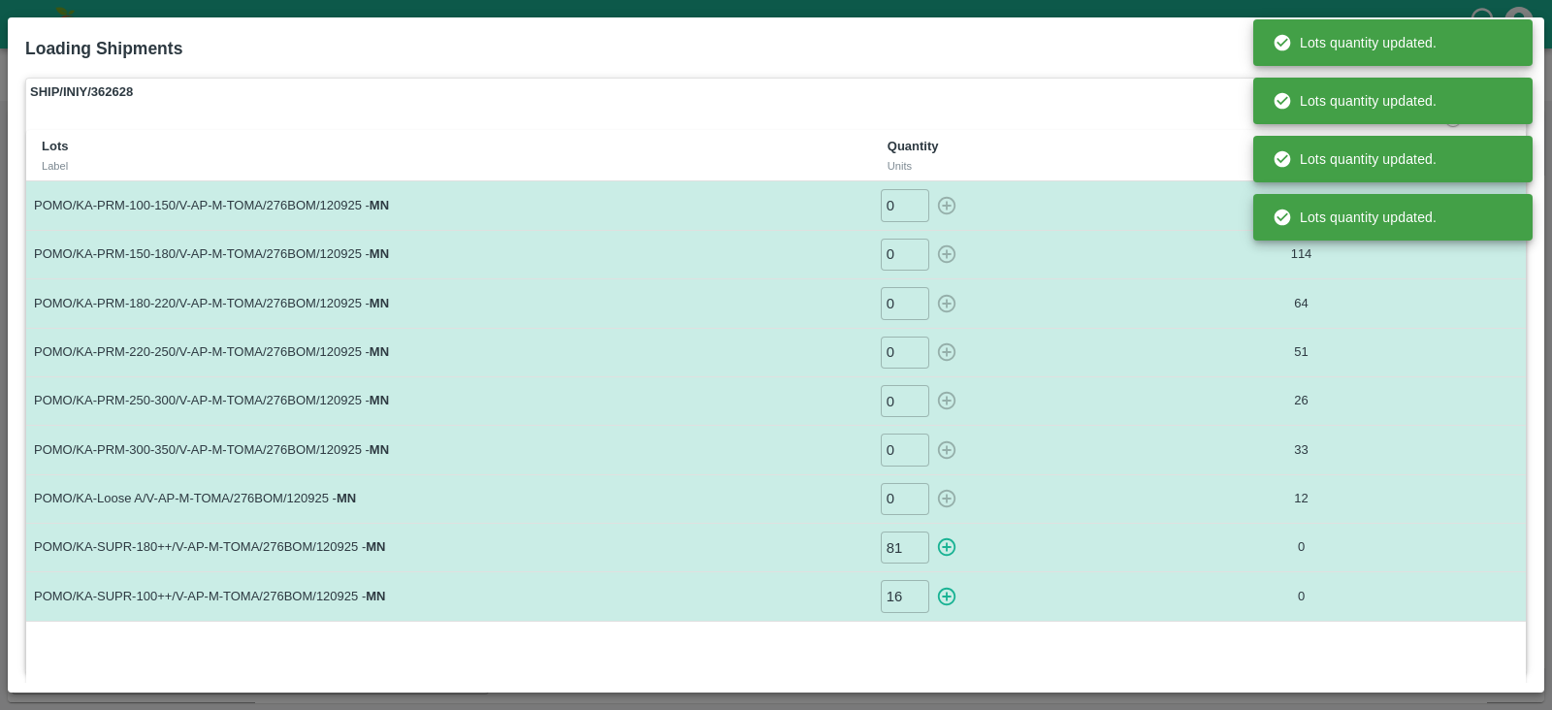
click at [943, 546] on icon "button" at bounding box center [947, 547] width 18 height 18
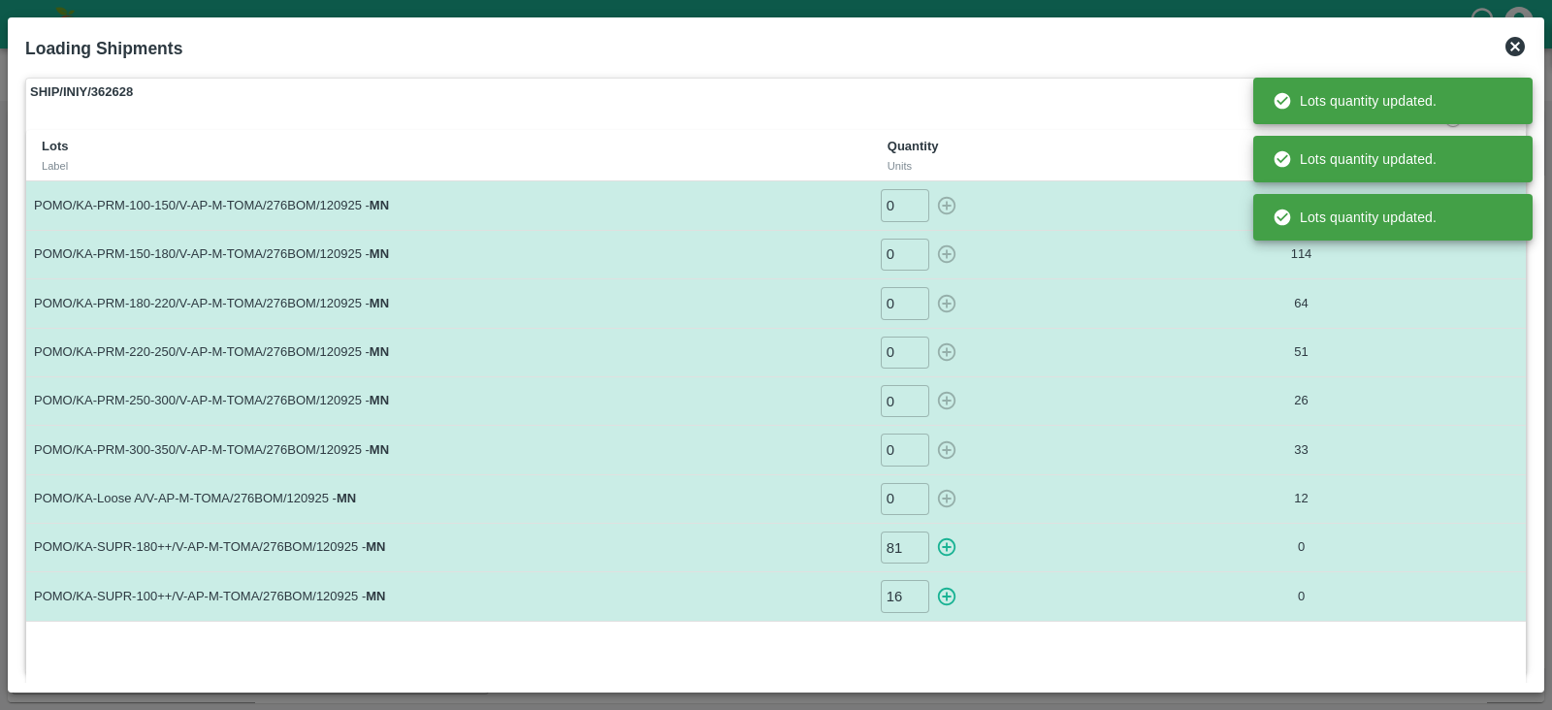
type input "0"
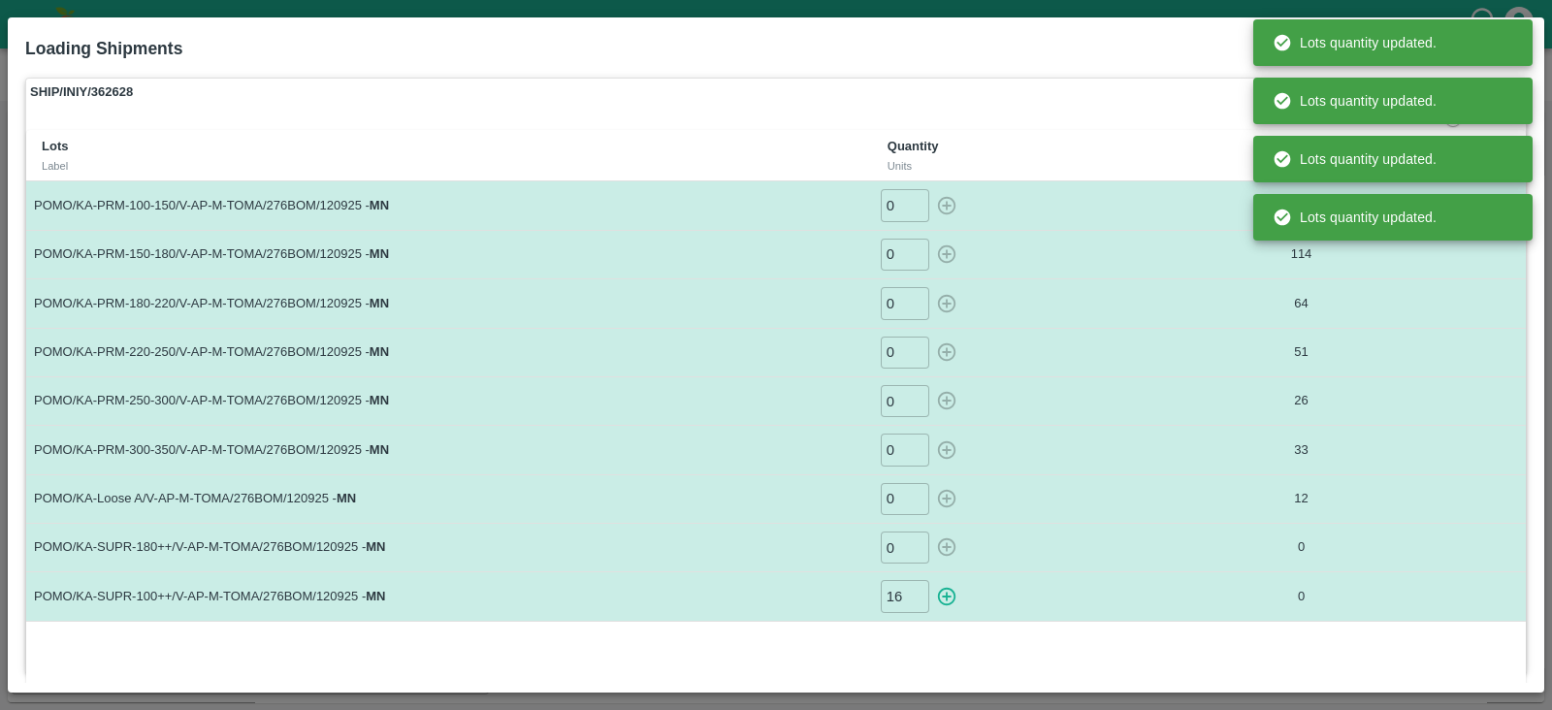
click at [941, 594] on icon "button" at bounding box center [947, 597] width 18 height 18
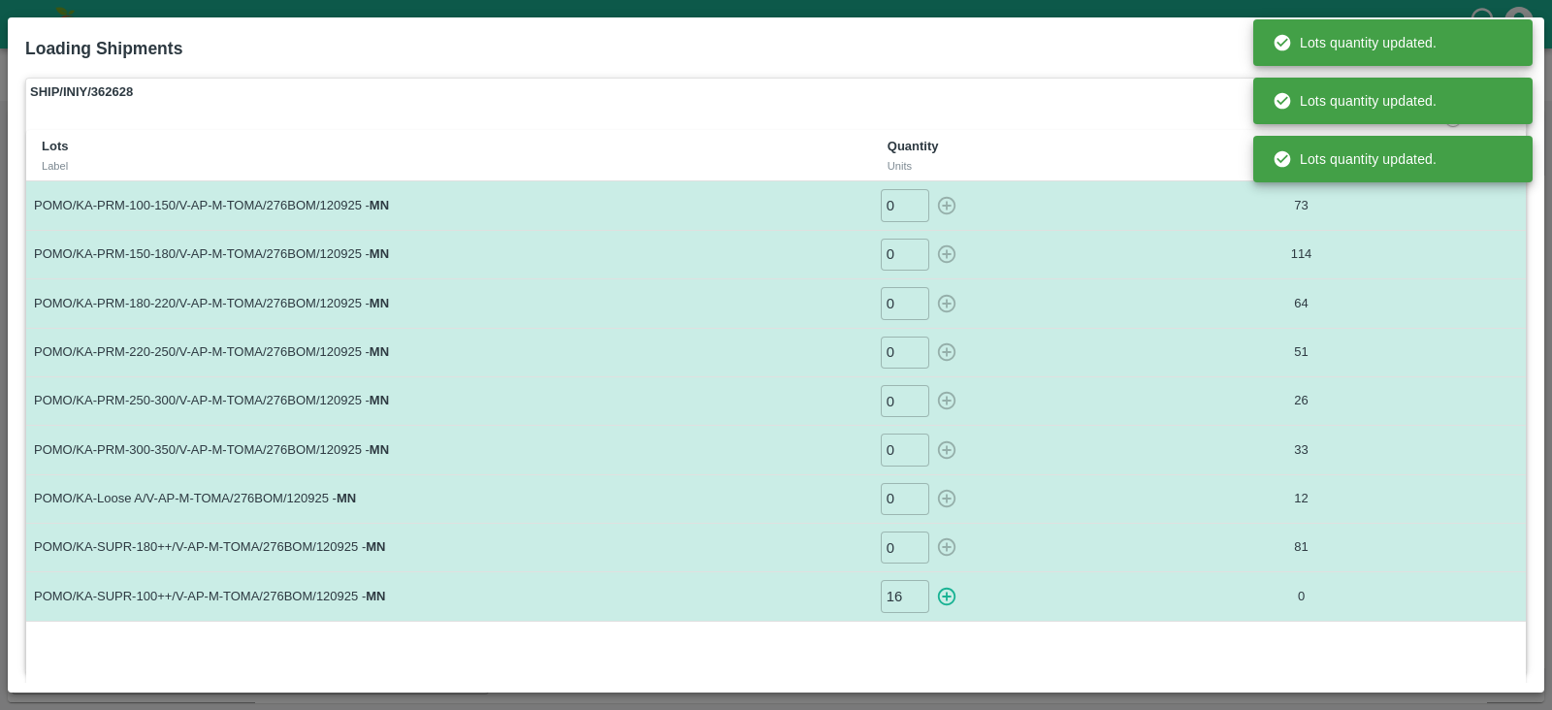
type input "0"
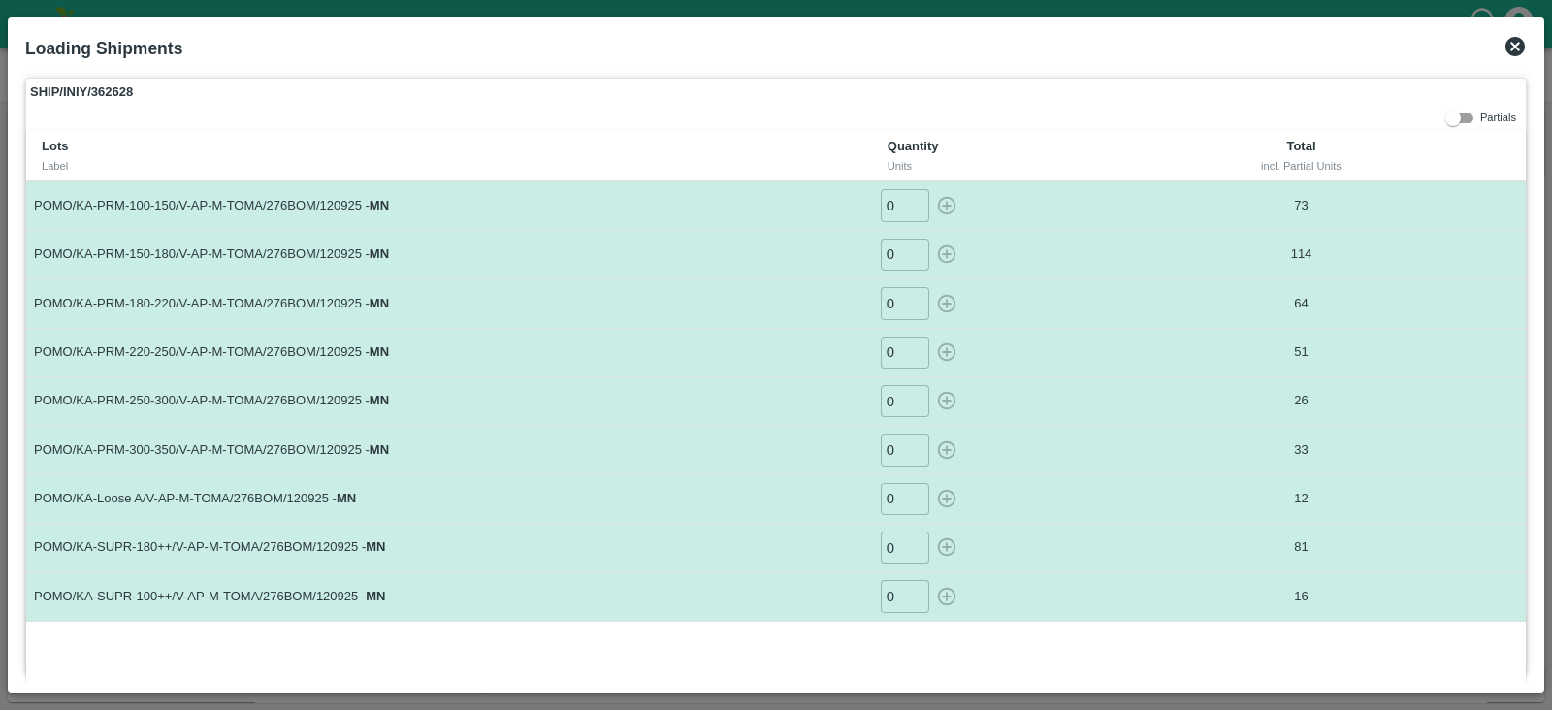
click at [1519, 44] on icon at bounding box center [1515, 46] width 19 height 19
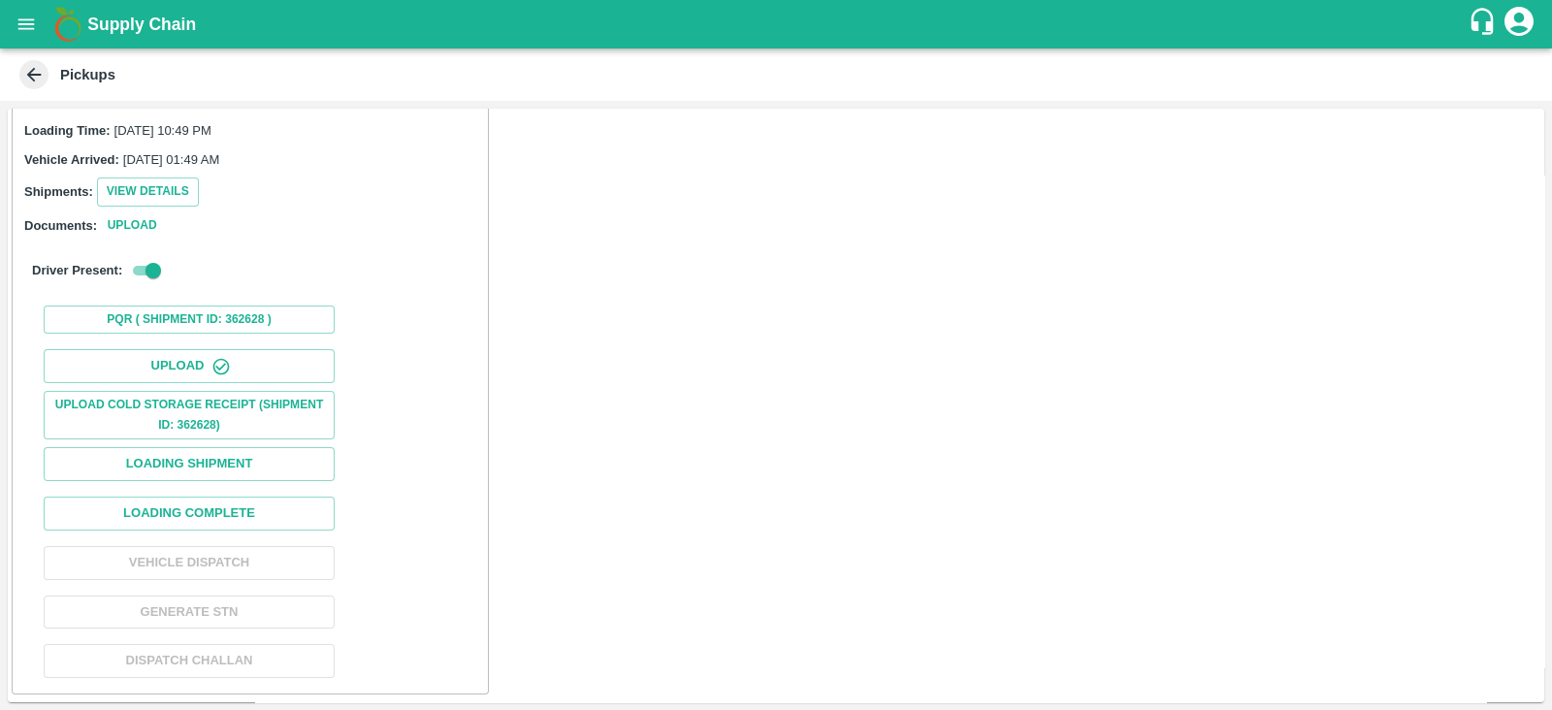
scroll to position [195, 0]
click at [283, 508] on button "Loading Complete" at bounding box center [189, 514] width 291 height 34
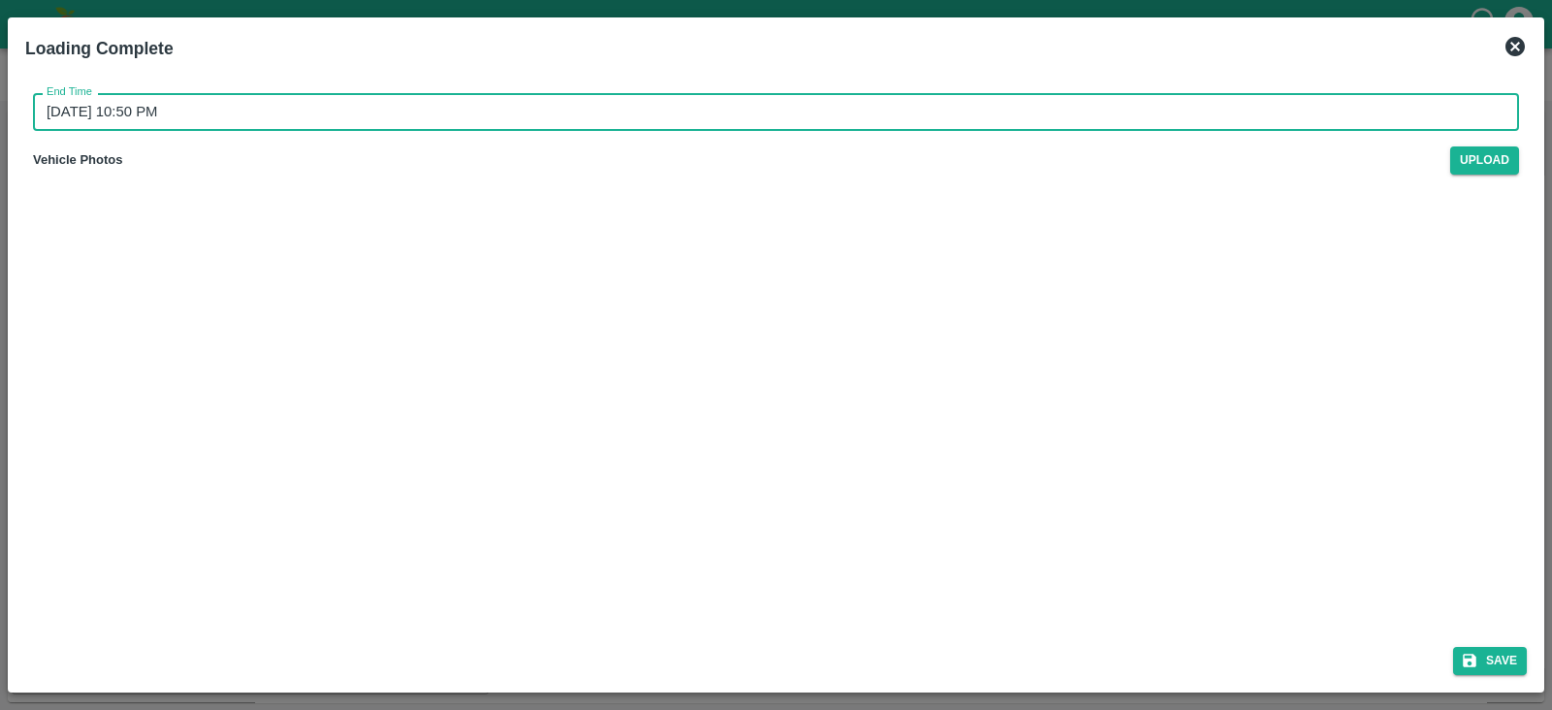
click at [150, 127] on input "[DATE] 10:50 PM" at bounding box center [769, 111] width 1473 height 37
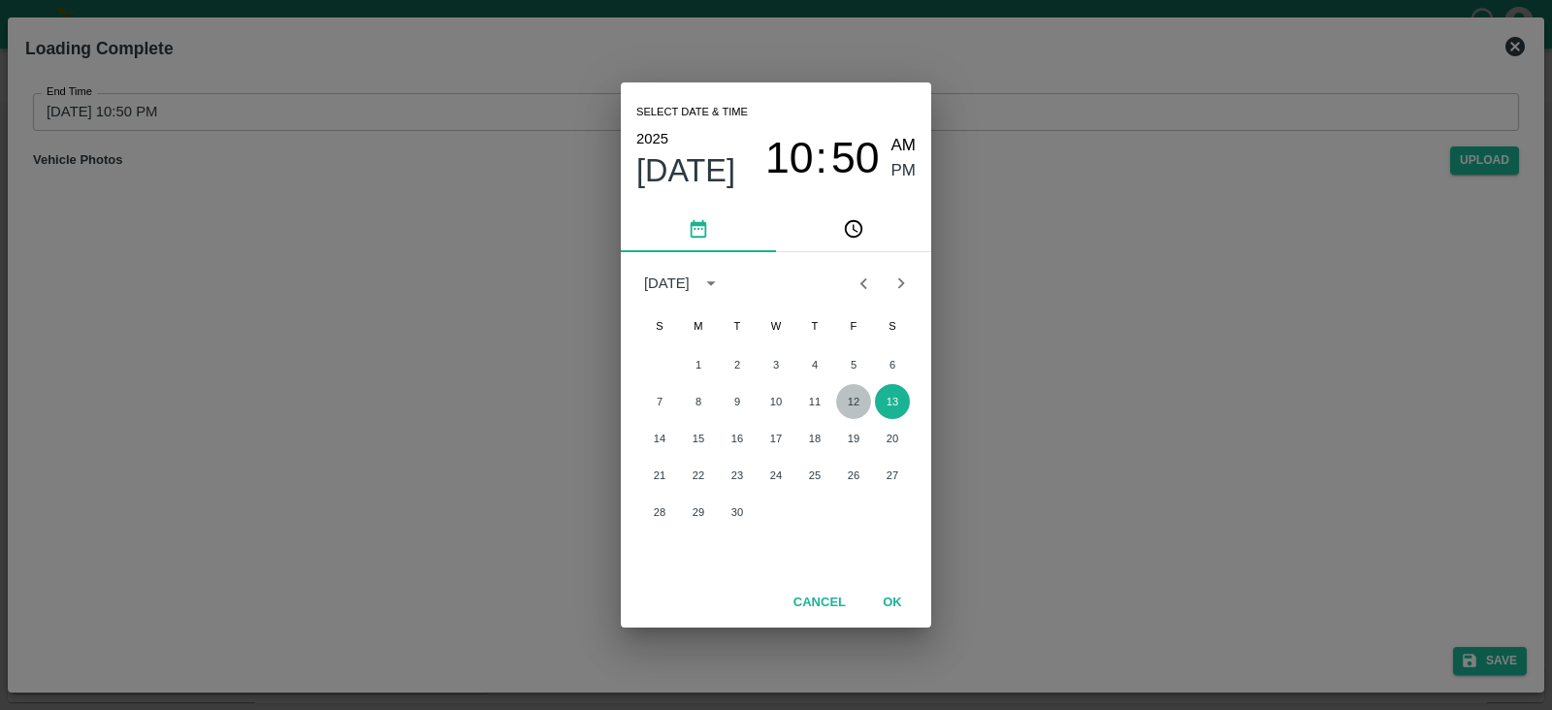
click at [854, 408] on button "12" at bounding box center [853, 401] width 35 height 35
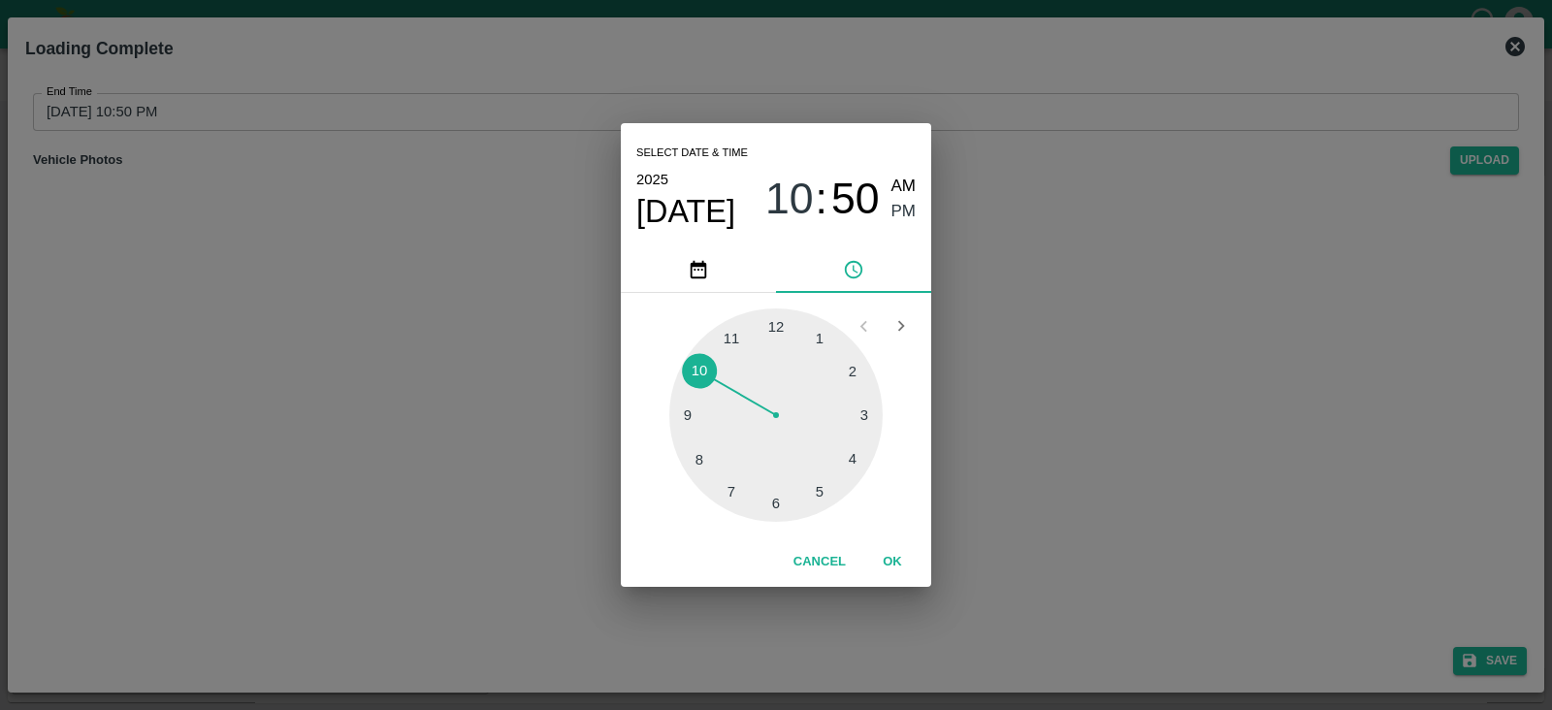
click at [705, 458] on div at bounding box center [775, 414] width 213 height 213
click at [907, 211] on span "PM" at bounding box center [904, 212] width 25 height 26
click at [901, 557] on button "OK" at bounding box center [892, 562] width 62 height 34
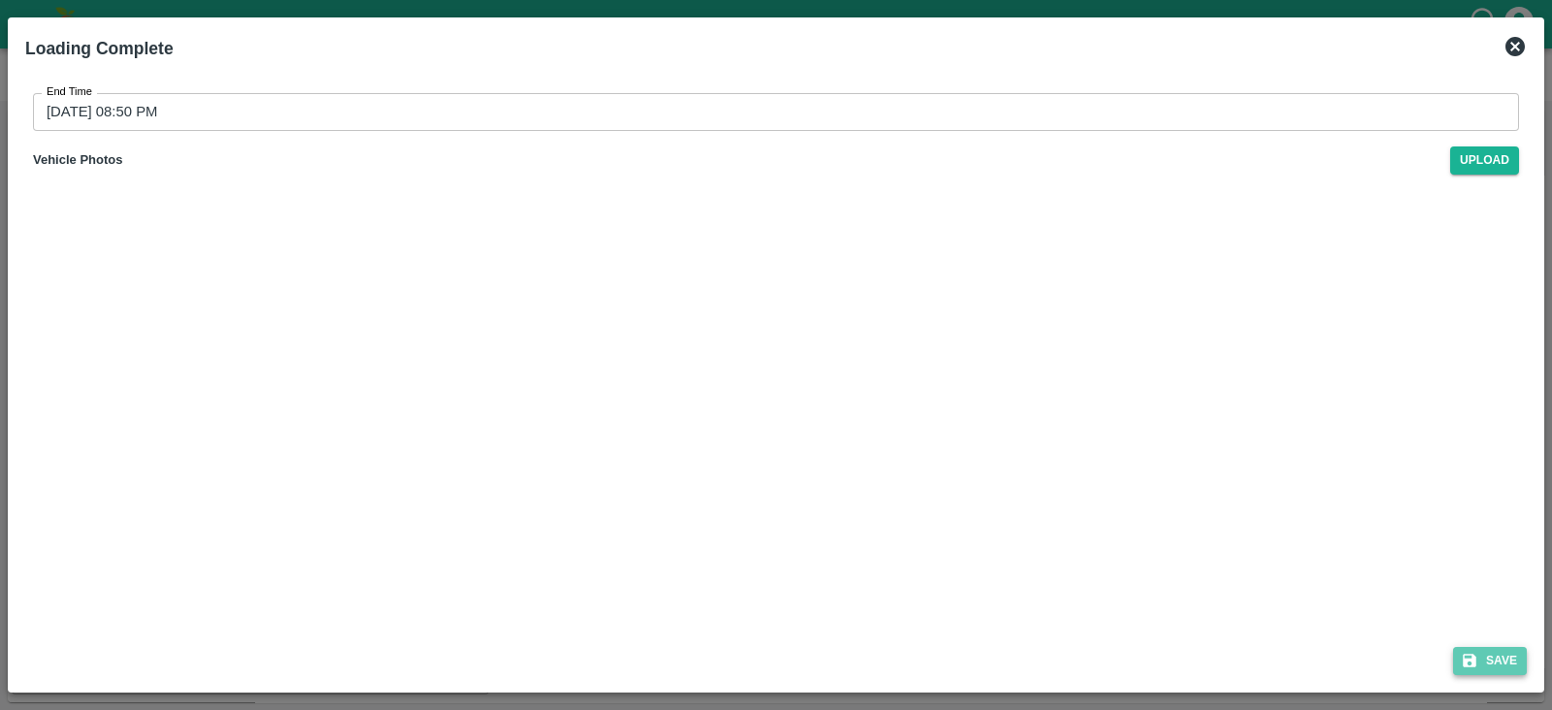
click at [1480, 657] on button "Save" at bounding box center [1490, 661] width 74 height 28
type input "[DATE] 10:51 PM"
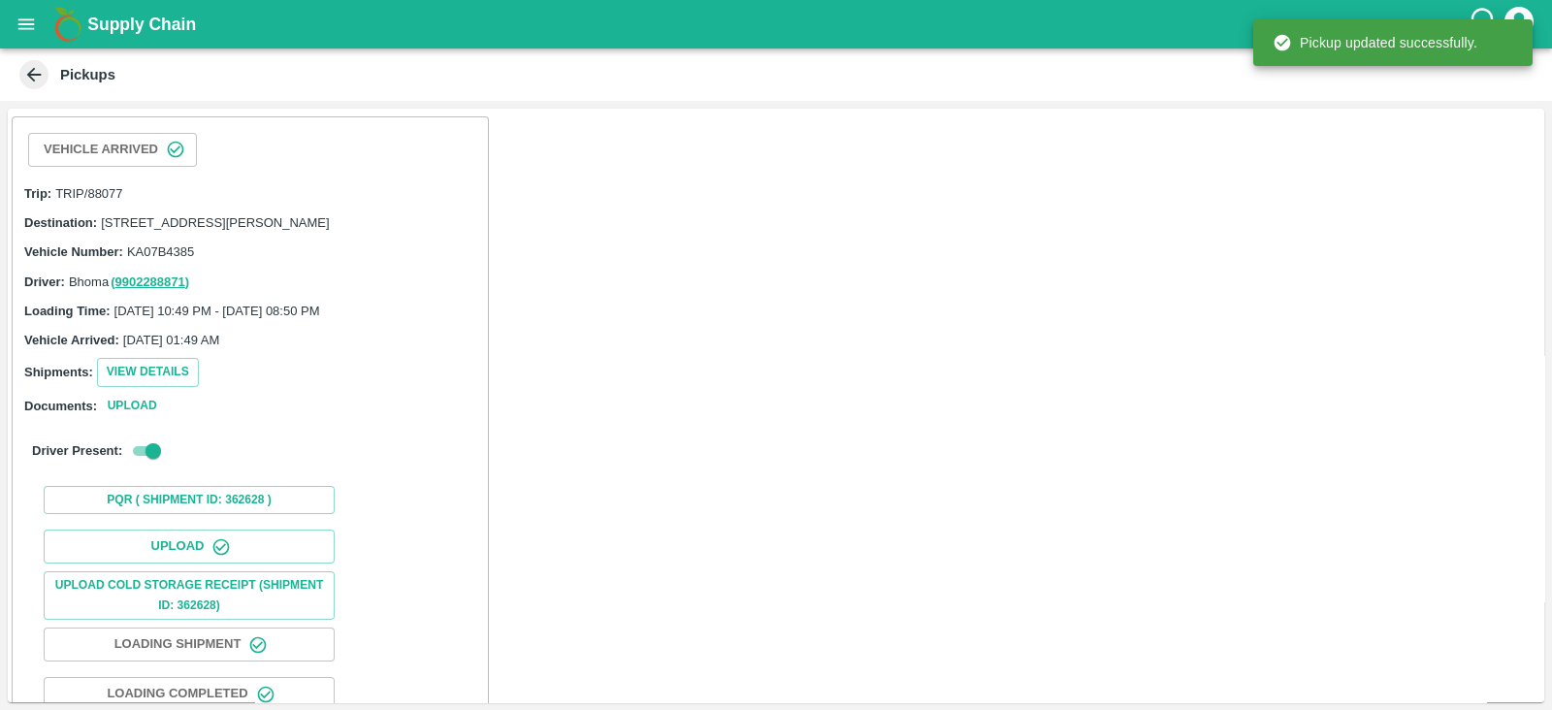
scroll to position [198, 0]
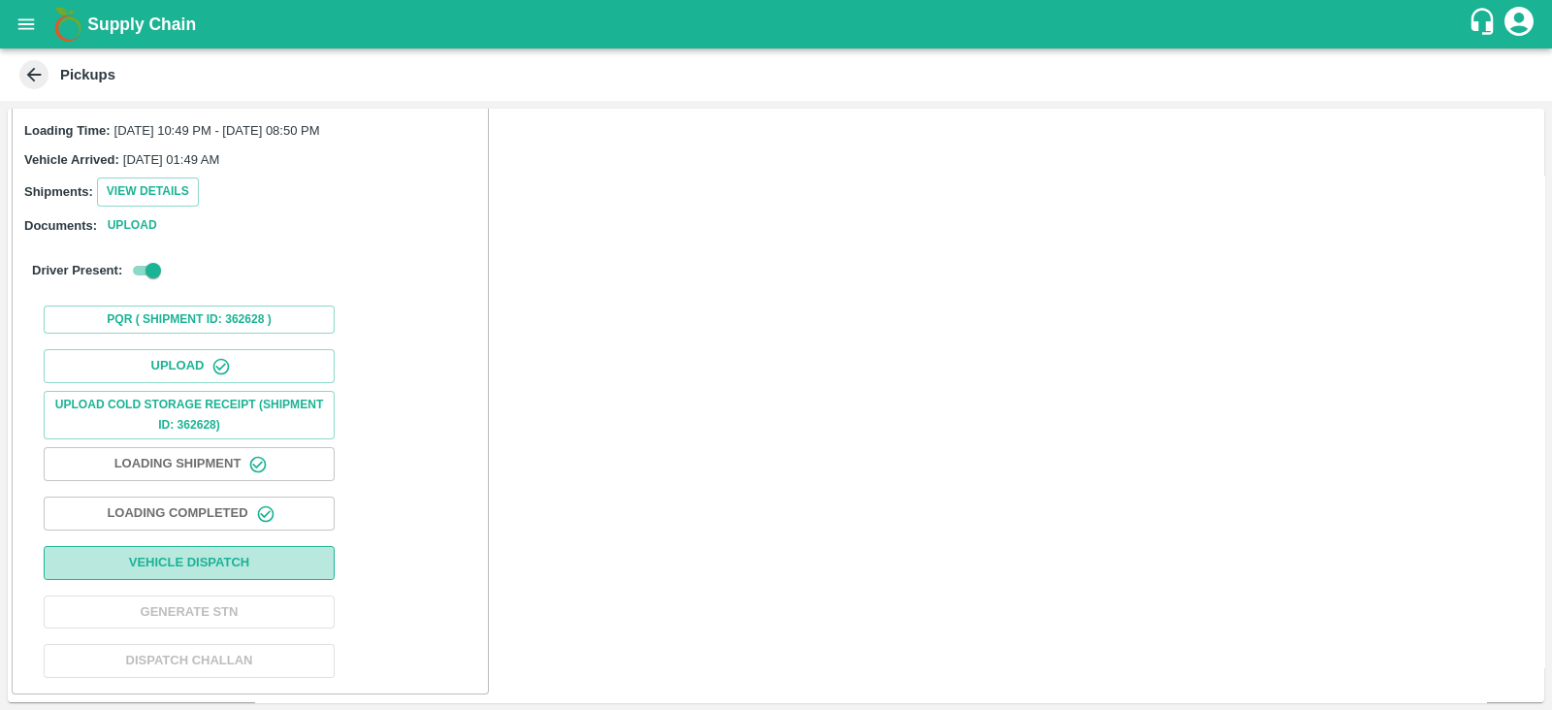
click at [283, 560] on button "Vehicle Dispatch" at bounding box center [189, 563] width 291 height 34
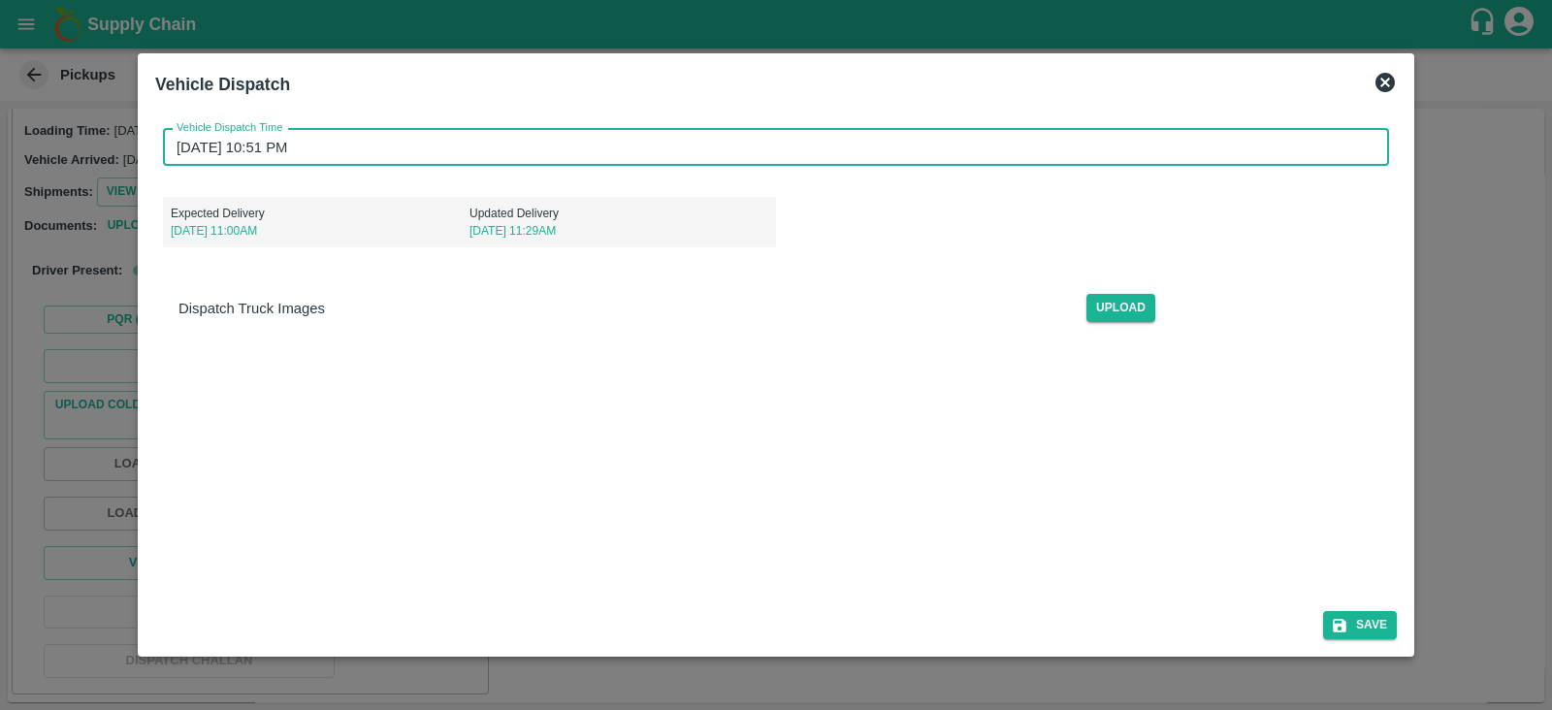
click at [282, 148] on input "[DATE] 10:51 PM" at bounding box center [769, 147] width 1213 height 37
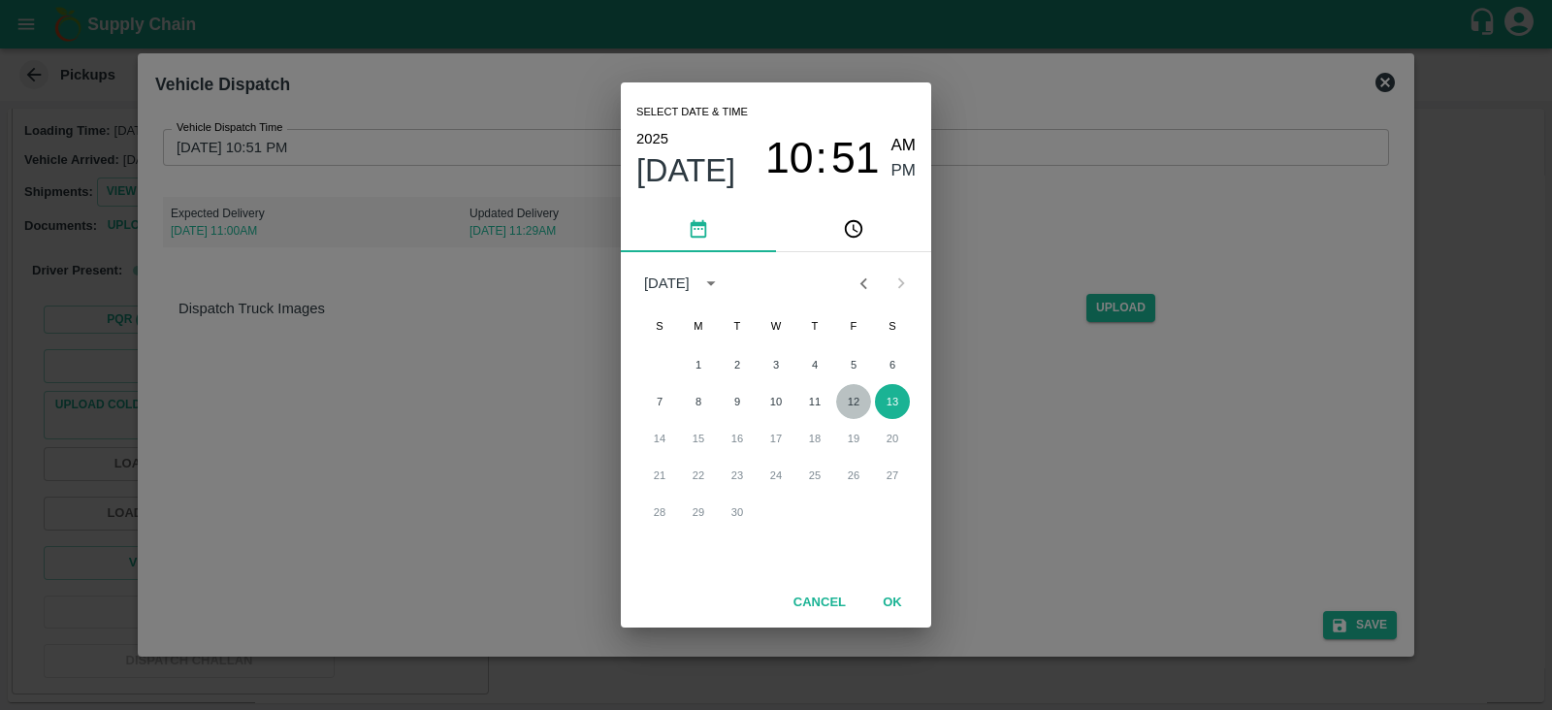
click at [850, 407] on button "12" at bounding box center [853, 401] width 35 height 35
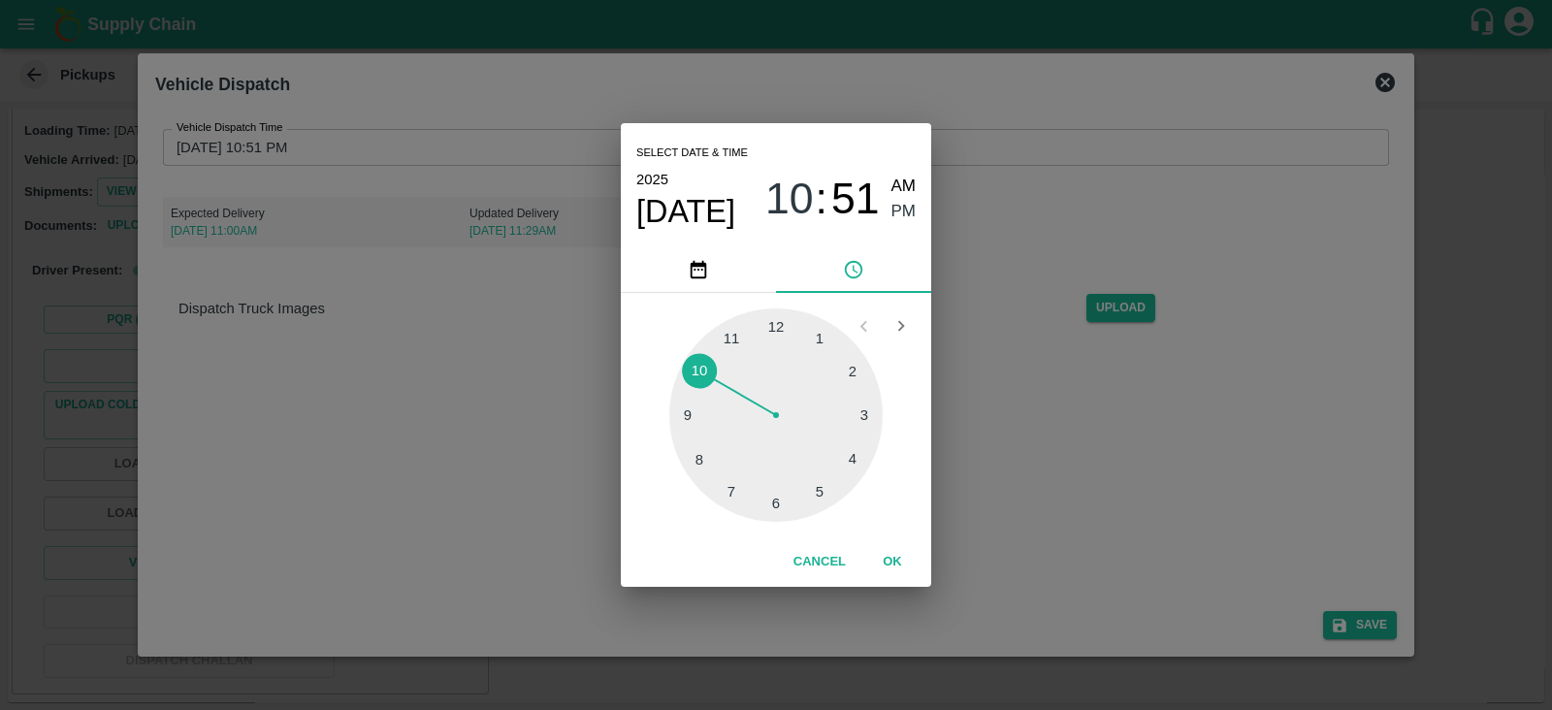
click at [690, 417] on div at bounding box center [775, 414] width 213 height 213
type input "[DATE] 09:51 PM"
click at [908, 209] on span "PM" at bounding box center [904, 212] width 25 height 26
click at [903, 558] on button "OK" at bounding box center [892, 562] width 62 height 34
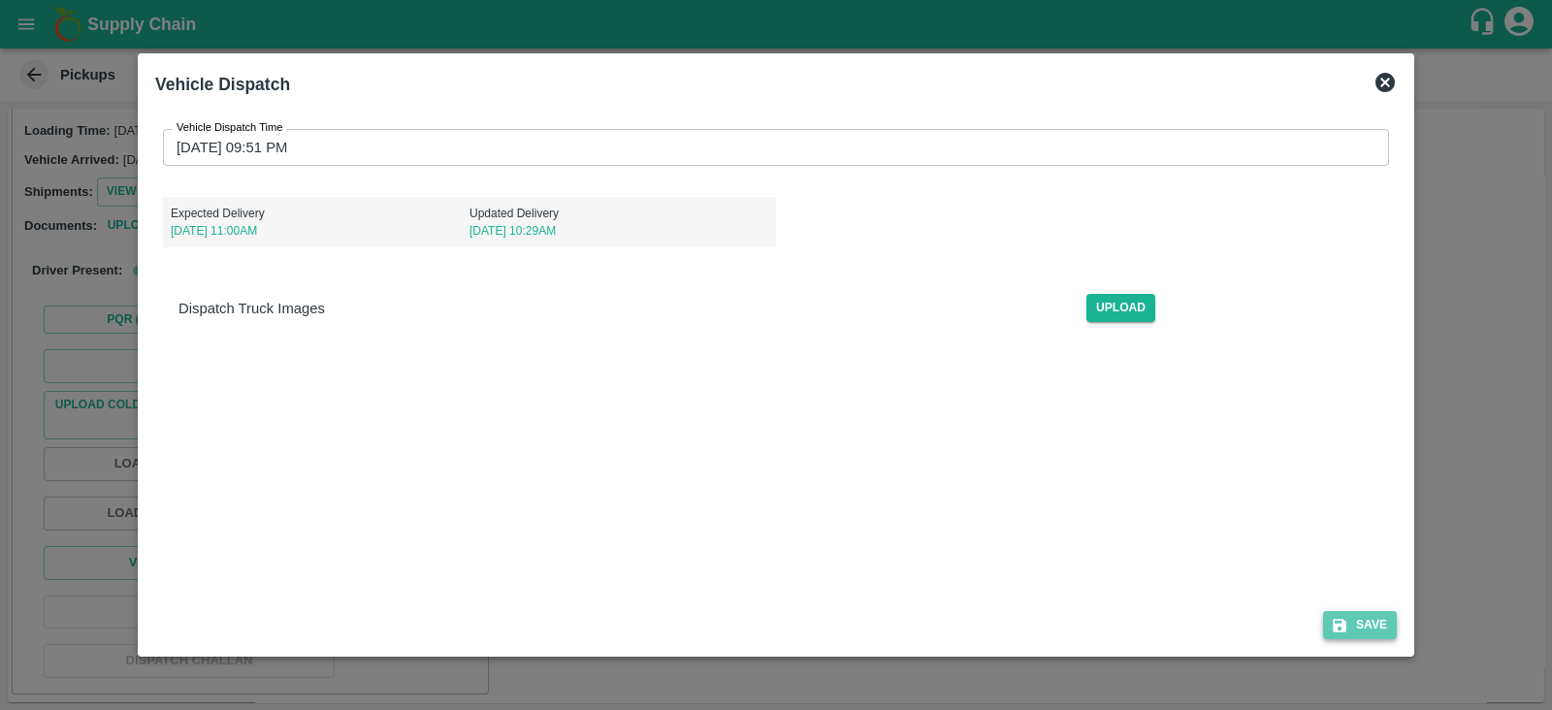
click at [1348, 628] on icon "submit" at bounding box center [1339, 625] width 17 height 17
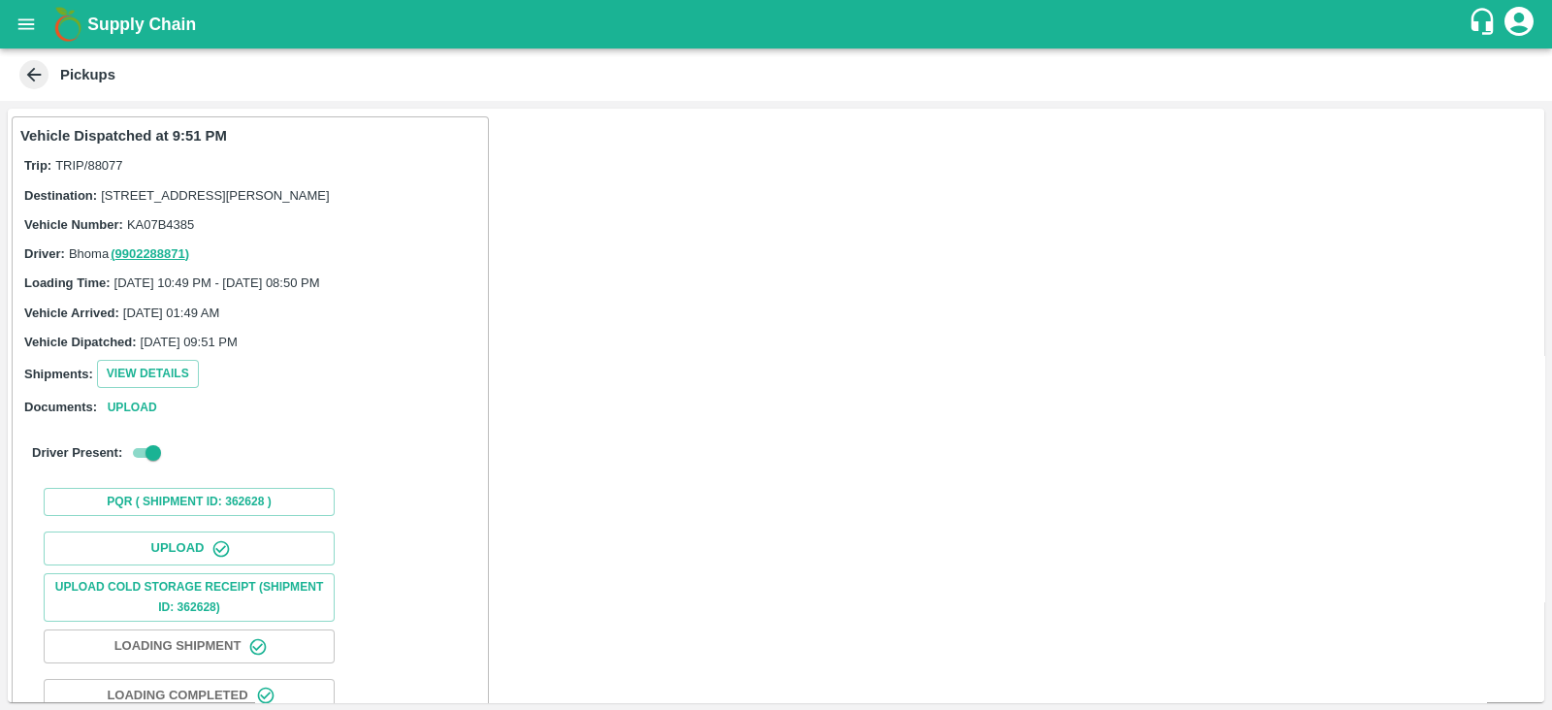
scroll to position [200, 0]
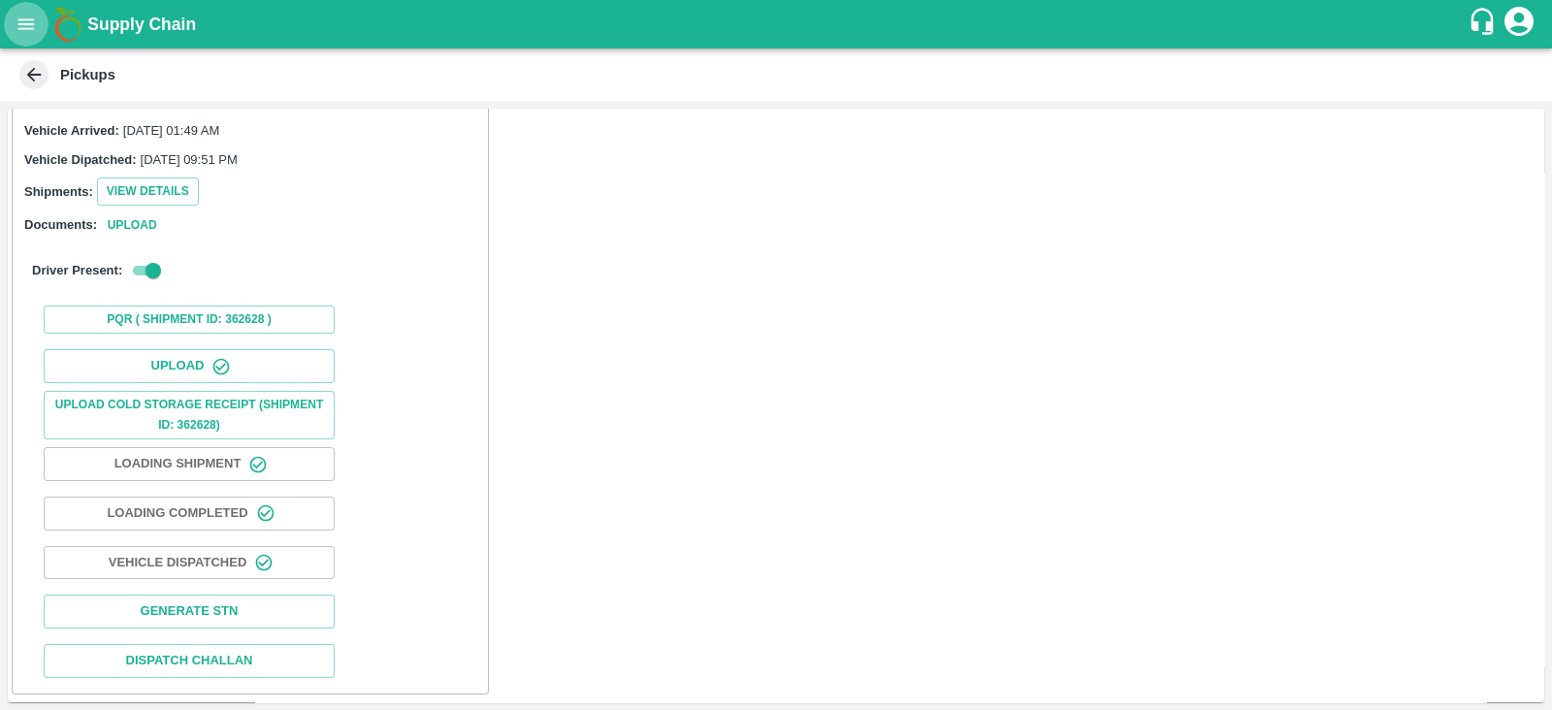
click at [32, 31] on icon "open drawer" at bounding box center [26, 24] width 21 height 21
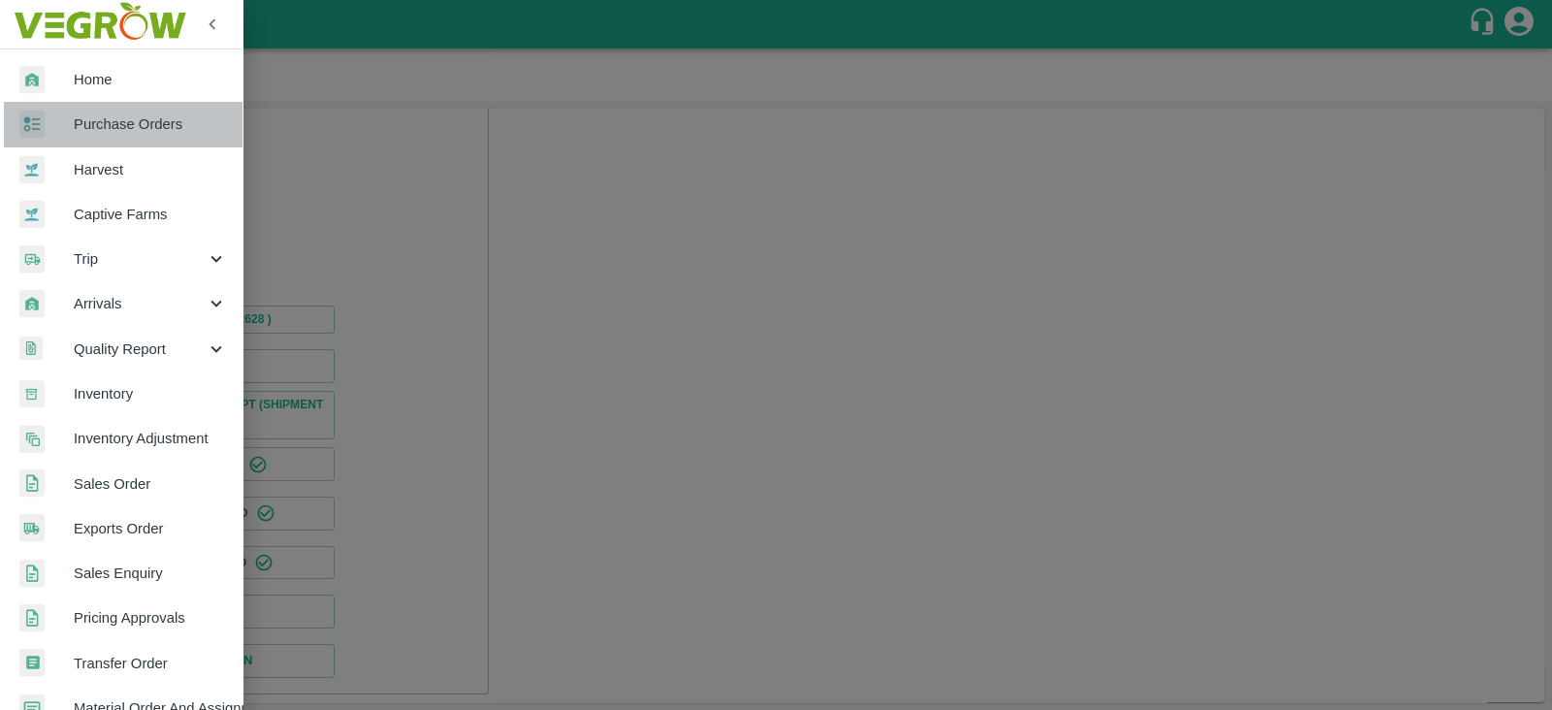
click at [126, 117] on span "Purchase Orders" at bounding box center [150, 124] width 153 height 21
